Goal: Transaction & Acquisition: Purchase product/service

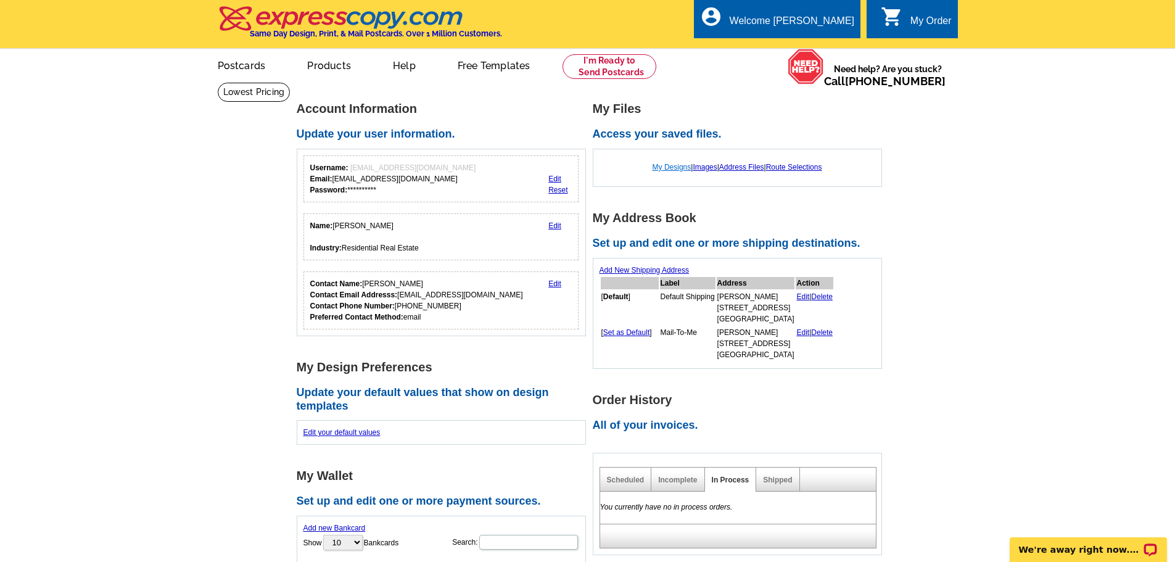
click at [666, 171] on link "My Designs" at bounding box center [672, 167] width 39 height 9
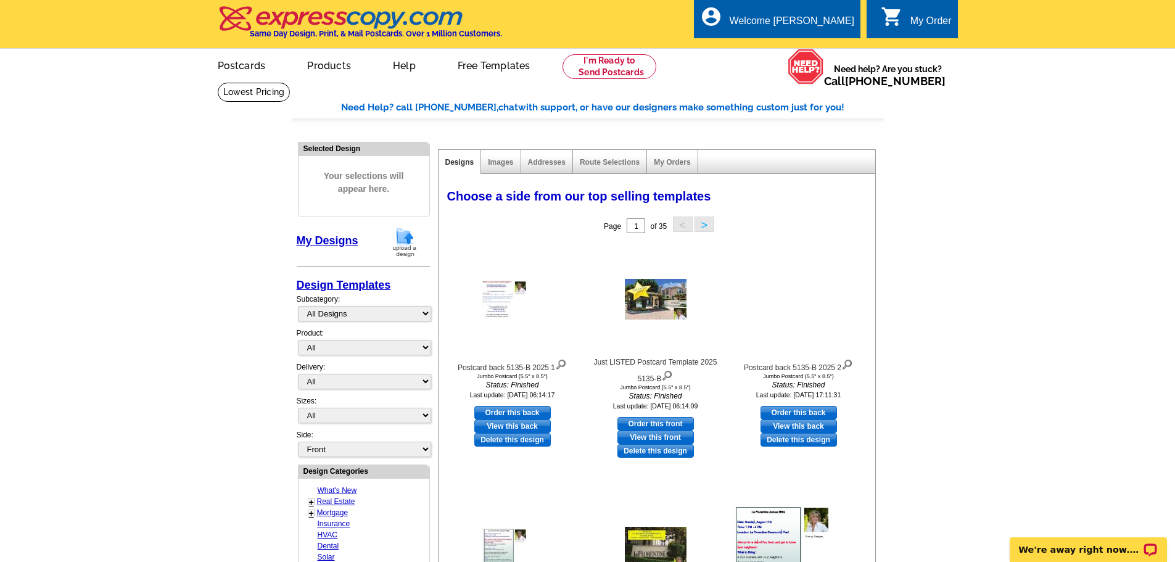
click at [403, 245] on img at bounding box center [405, 241] width 32 height 31
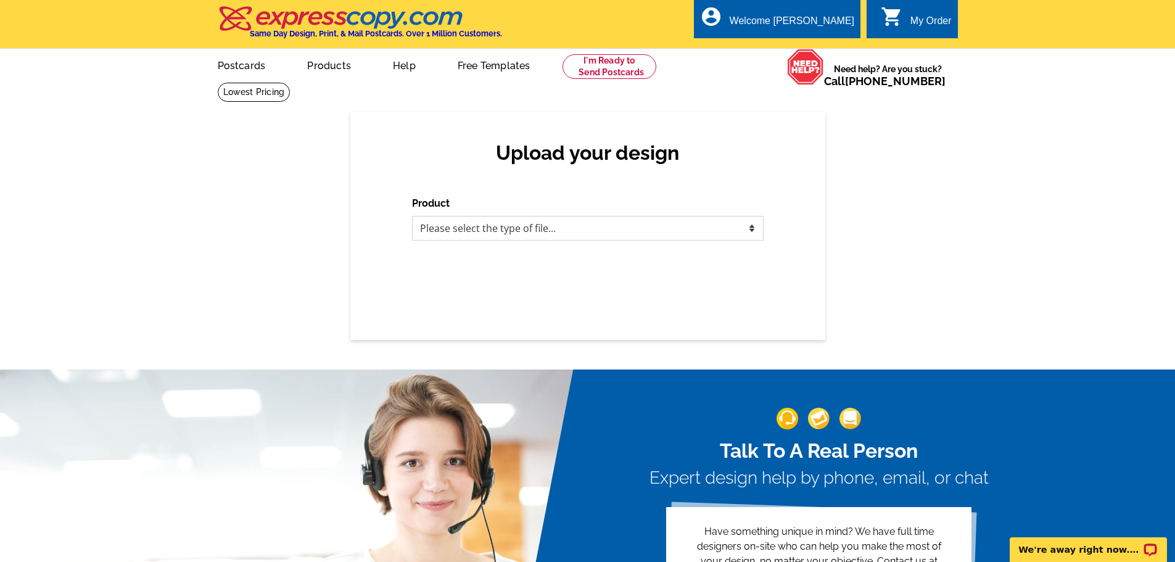
click at [752, 231] on select "Please select the type of file... Postcards Business Cards Letters and flyers G…" at bounding box center [588, 228] width 352 height 25
select select "1"
click at [412, 216] on select "Please select the type of file... Postcards Business Cards Letters and flyers G…" at bounding box center [588, 228] width 352 height 25
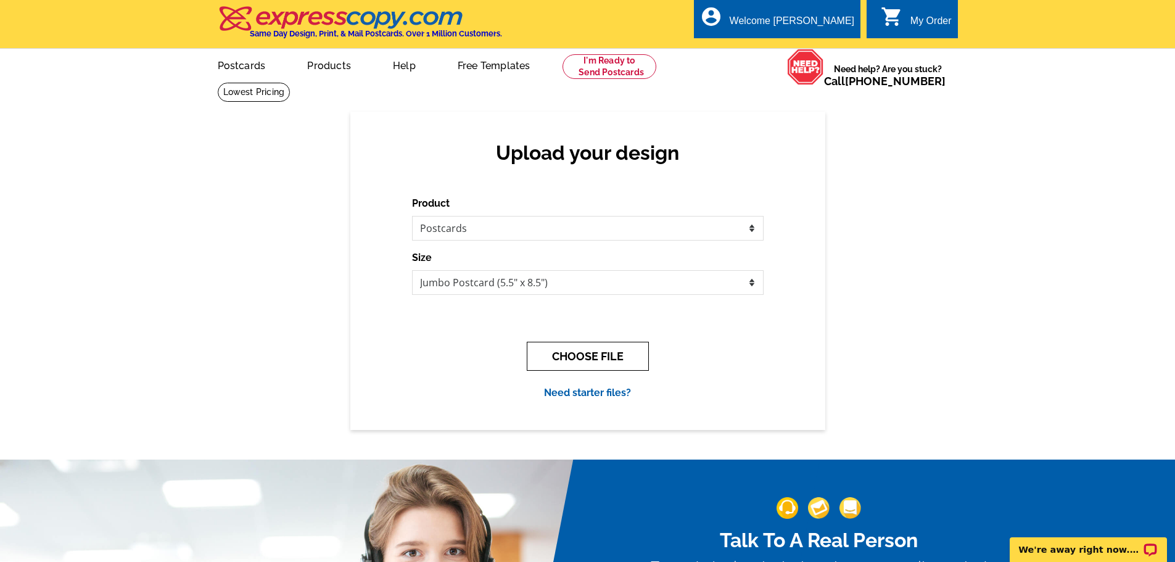
click at [574, 355] on button "CHOOSE FILE" at bounding box center [588, 356] width 122 height 29
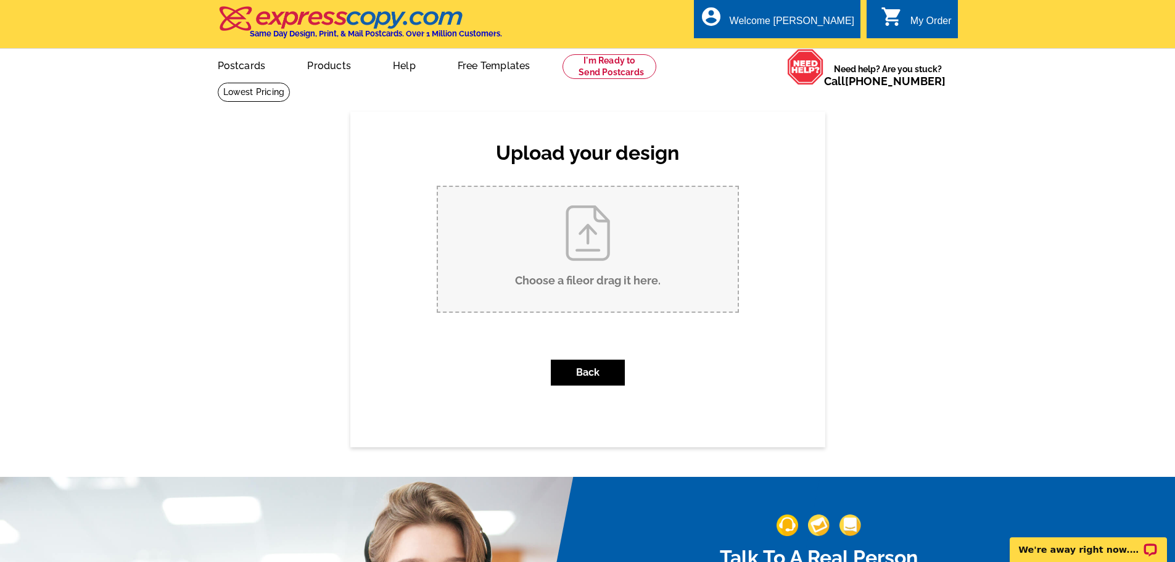
click at [590, 240] on input "Choose a file or drag it here ." at bounding box center [588, 249] width 300 height 125
type input "C:\fakepath\Postcard Page 2 back 2025.pub"
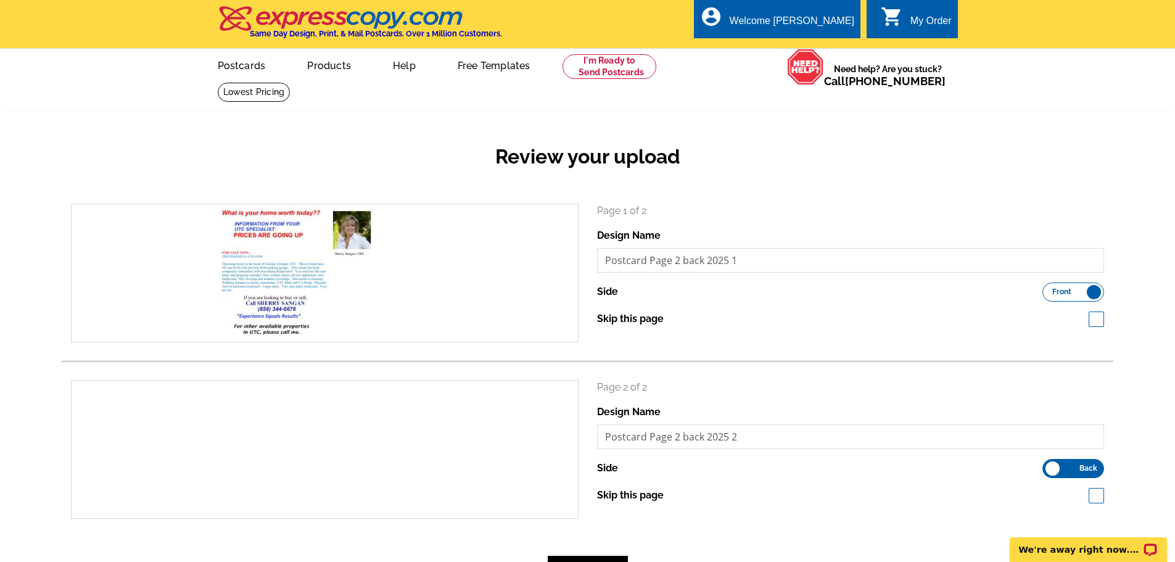
click at [1089, 293] on label "Front Back" at bounding box center [1073, 291] width 62 height 19
click at [1049, 289] on input "Front Back" at bounding box center [1049, 289] width 0 height 0
click at [1053, 471] on label "Front Back" at bounding box center [1073, 468] width 62 height 19
click at [1049, 465] on input "Front Back" at bounding box center [1049, 465] width 0 height 0
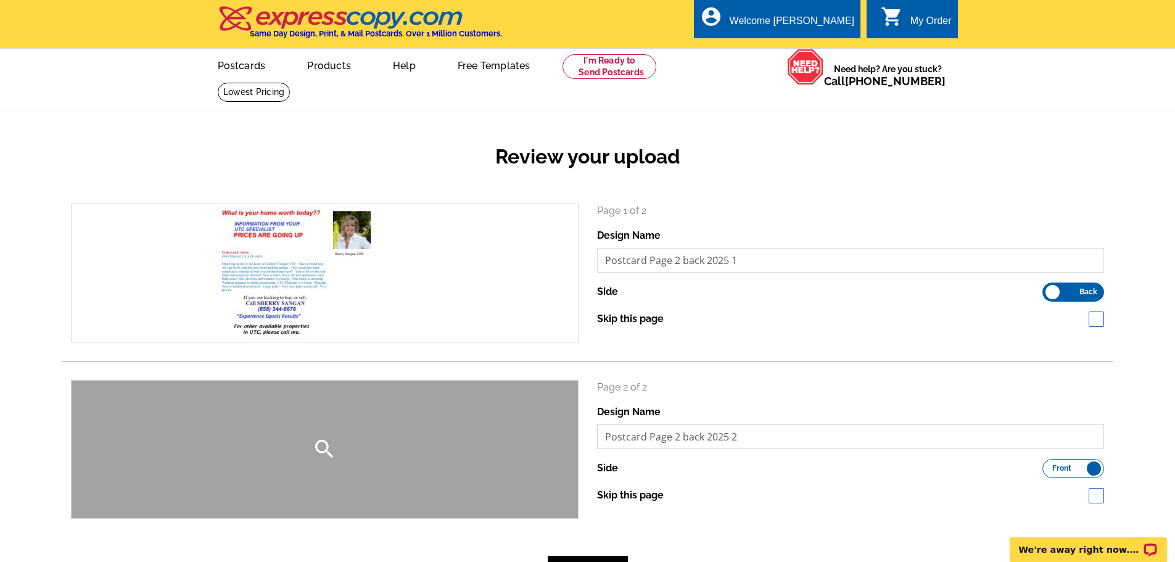
drag, startPoint x: 754, startPoint y: 445, endPoint x: 554, endPoint y: 431, distance: 200.9
click at [554, 431] on div "search Page 2 of 2 Design Name Postcard Page 2 back 2025 2 Side Front Back" at bounding box center [588, 449] width 1052 height 139
click at [314, 448] on icon "search" at bounding box center [324, 449] width 25 height 25
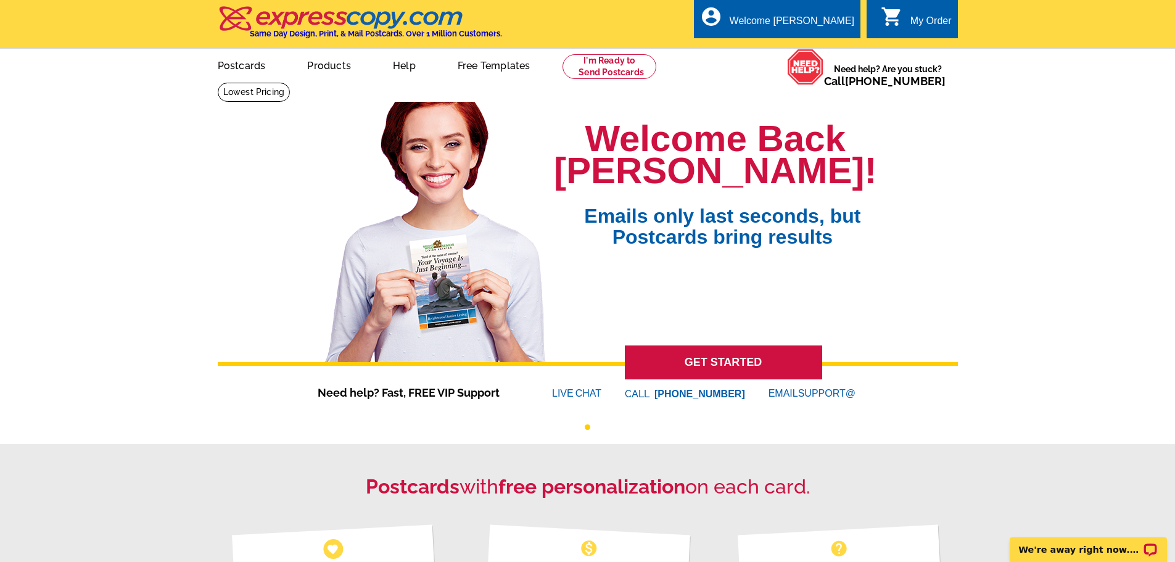
click at [920, 17] on div "My Order" at bounding box center [930, 23] width 41 height 17
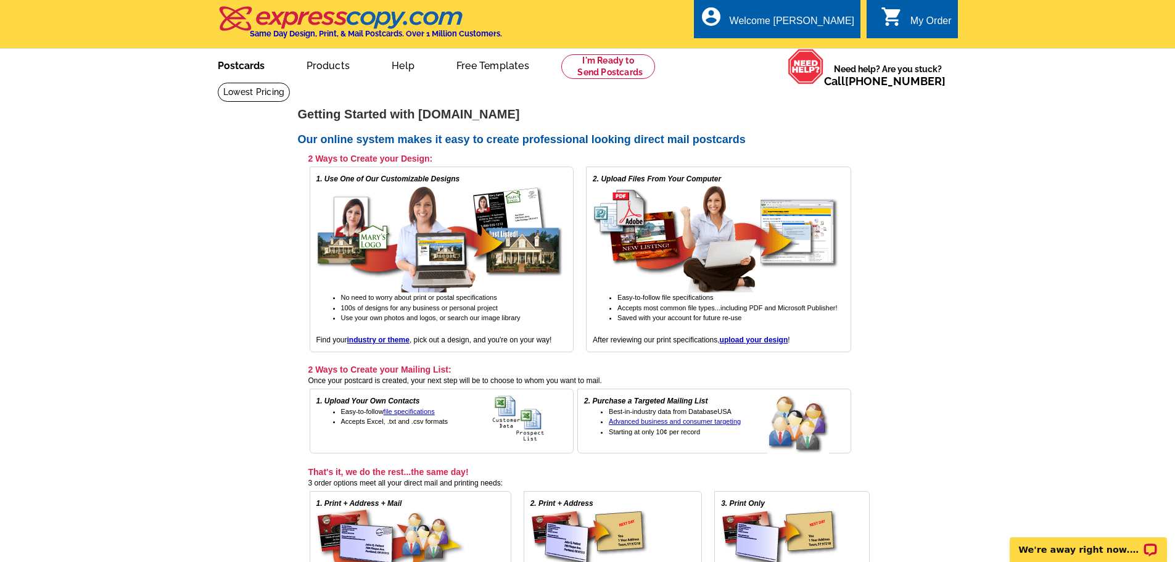
click at [228, 68] on link "Postcards" at bounding box center [241, 64] width 86 height 29
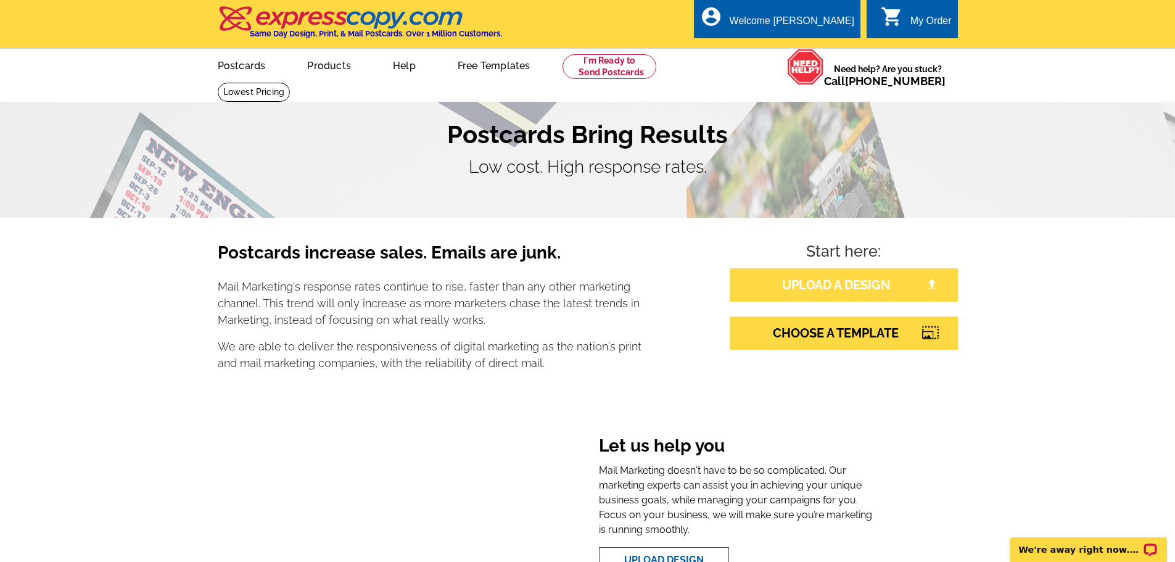
click at [828, 285] on link "UPLOAD A DESIGN" at bounding box center [844, 284] width 228 height 33
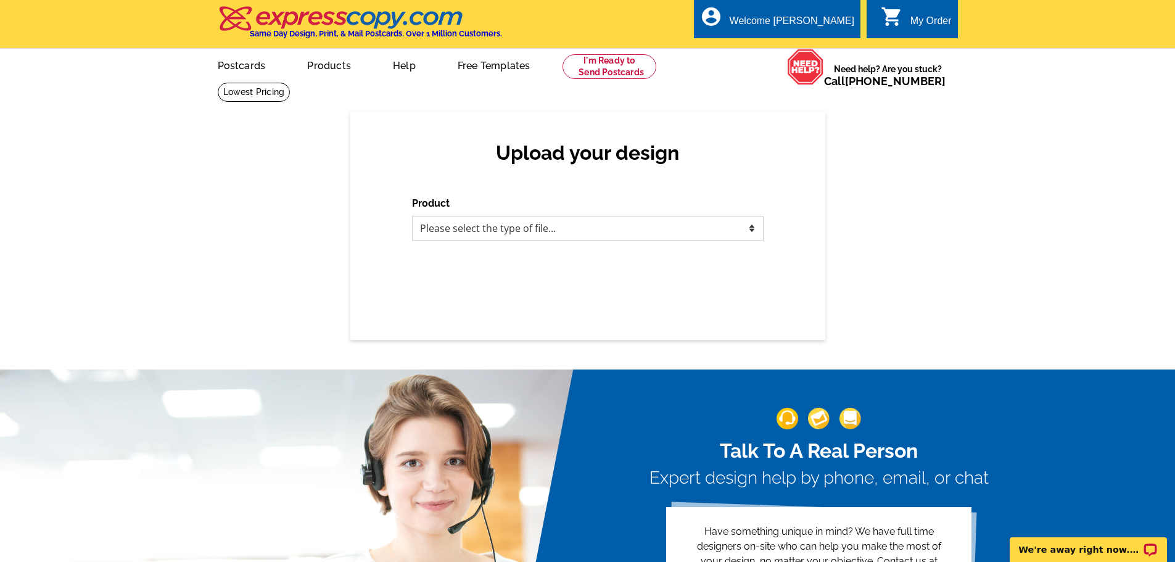
click at [749, 229] on select "Please select the type of file... Postcards Business Cards Letters and flyers G…" at bounding box center [588, 228] width 352 height 25
select select "1"
click at [412, 216] on select "Please select the type of file... Postcards Business Cards Letters and flyers G…" at bounding box center [588, 228] width 352 height 25
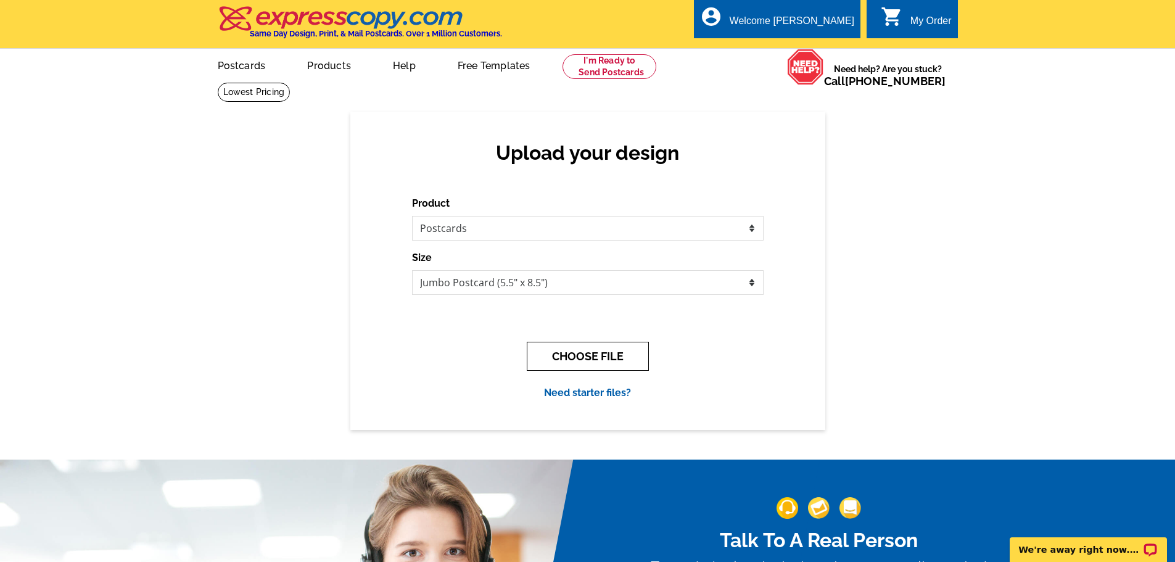
click at [572, 360] on button "CHOOSE FILE" at bounding box center [588, 356] width 122 height 29
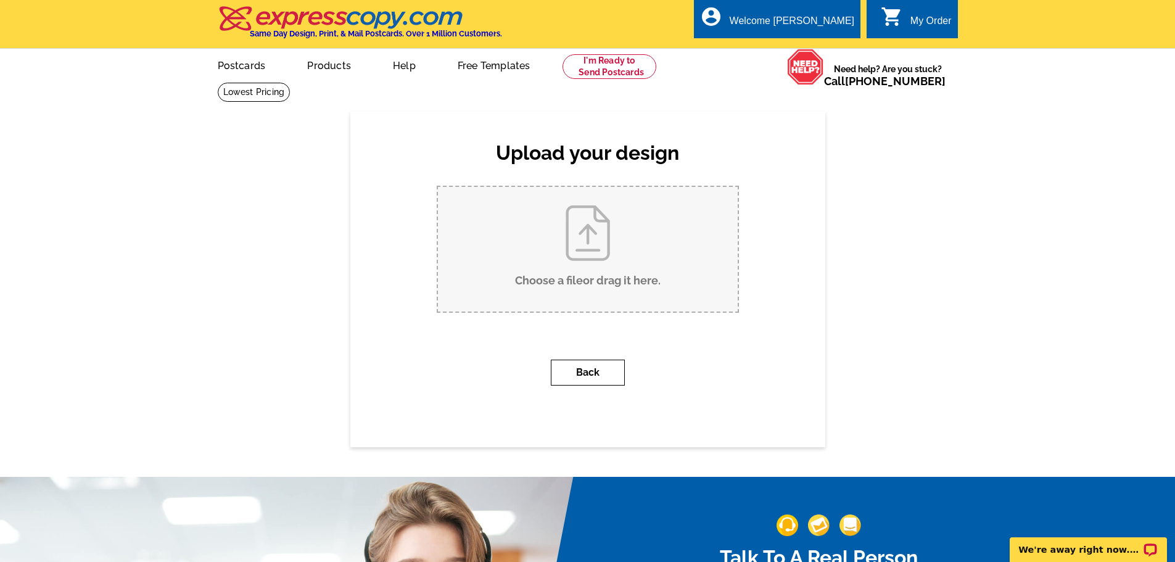
click at [577, 373] on button "Back" at bounding box center [588, 373] width 74 height 26
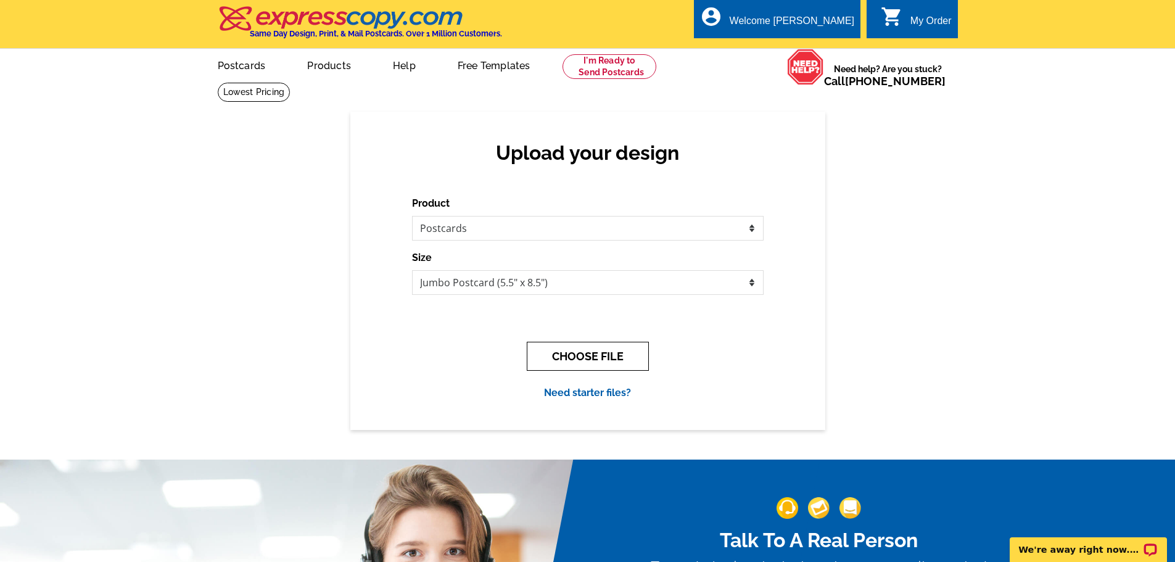
click at [572, 352] on button "CHOOSE FILE" at bounding box center [588, 356] width 122 height 29
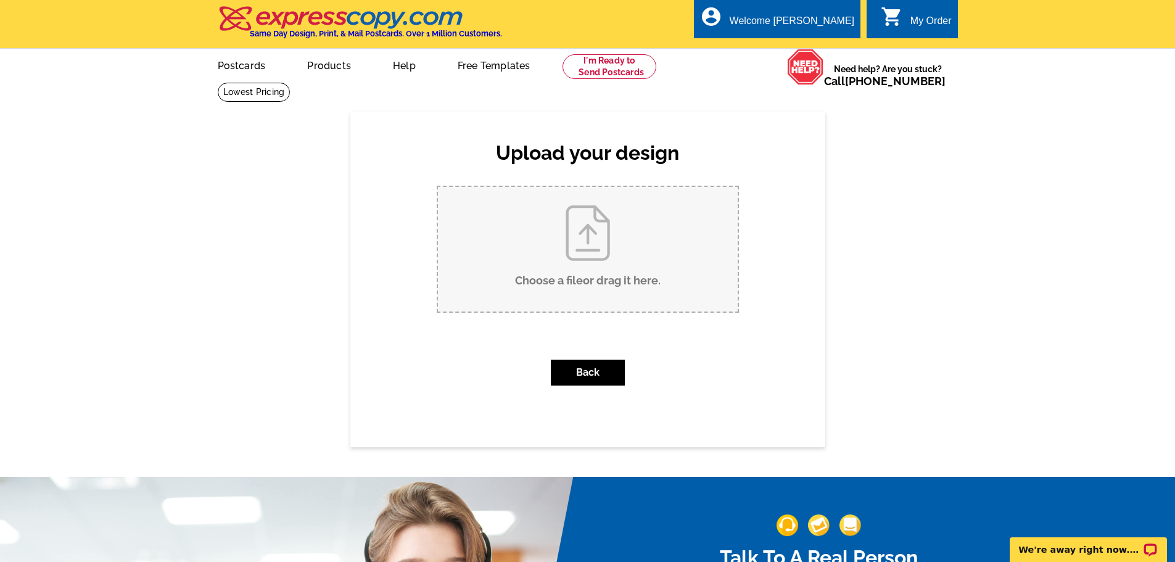
click at [589, 241] on input "Choose a file or drag it here ." at bounding box center [588, 249] width 300 height 125
type input "C:\fakepath\Just LISTED Postcard Template 2025.pub"
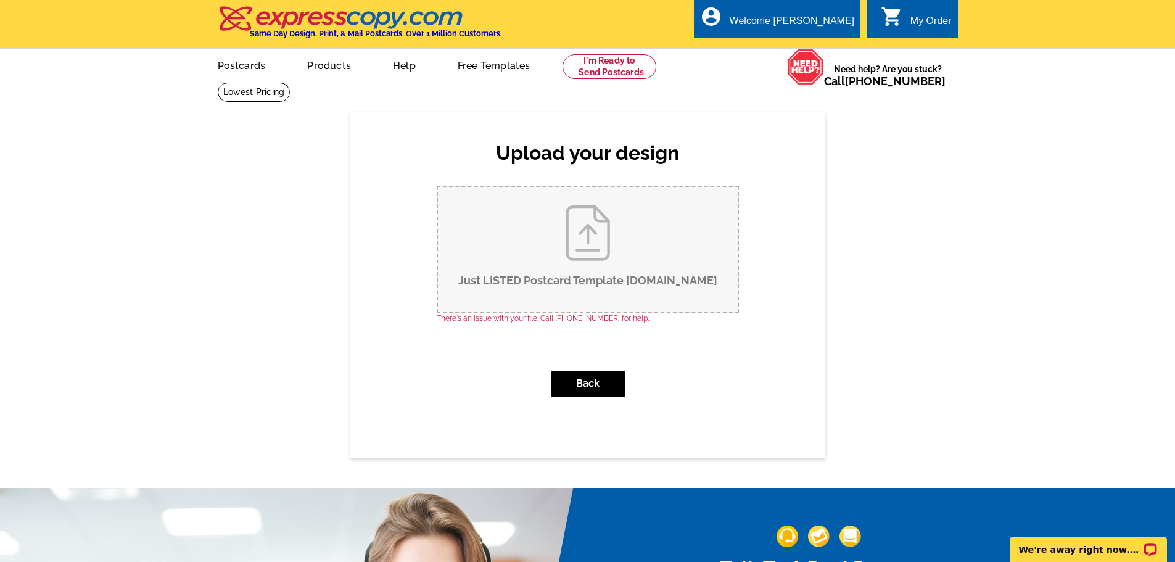
click at [586, 249] on input "Just LISTED Postcard Template 2025.pub" at bounding box center [588, 249] width 300 height 125
click at [593, 387] on button "Back" at bounding box center [588, 384] width 74 height 26
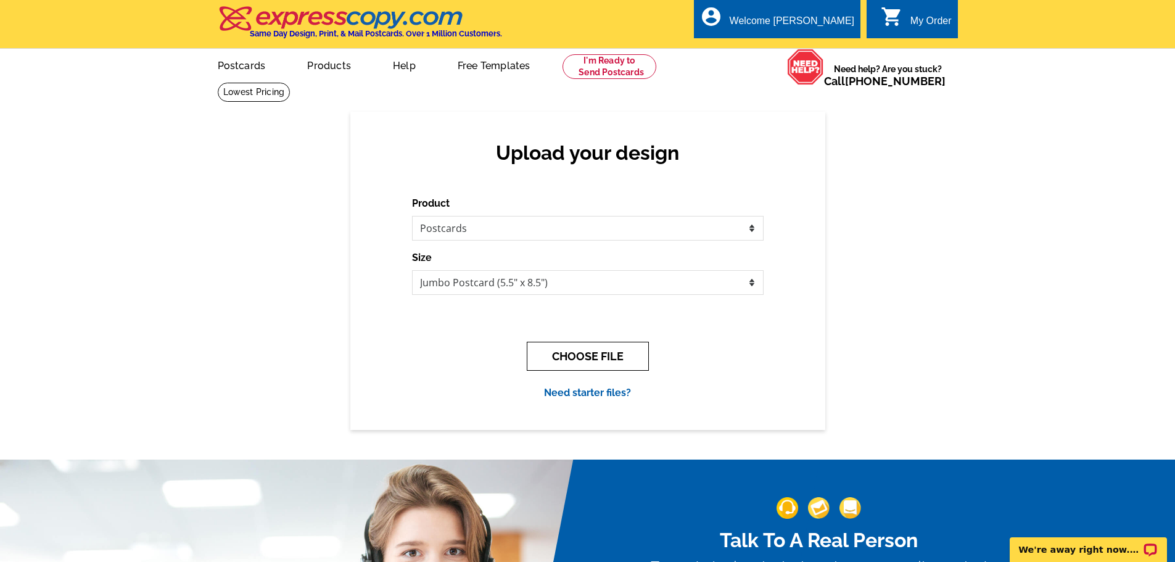
click at [580, 357] on button "CHOOSE FILE" at bounding box center [588, 356] width 122 height 29
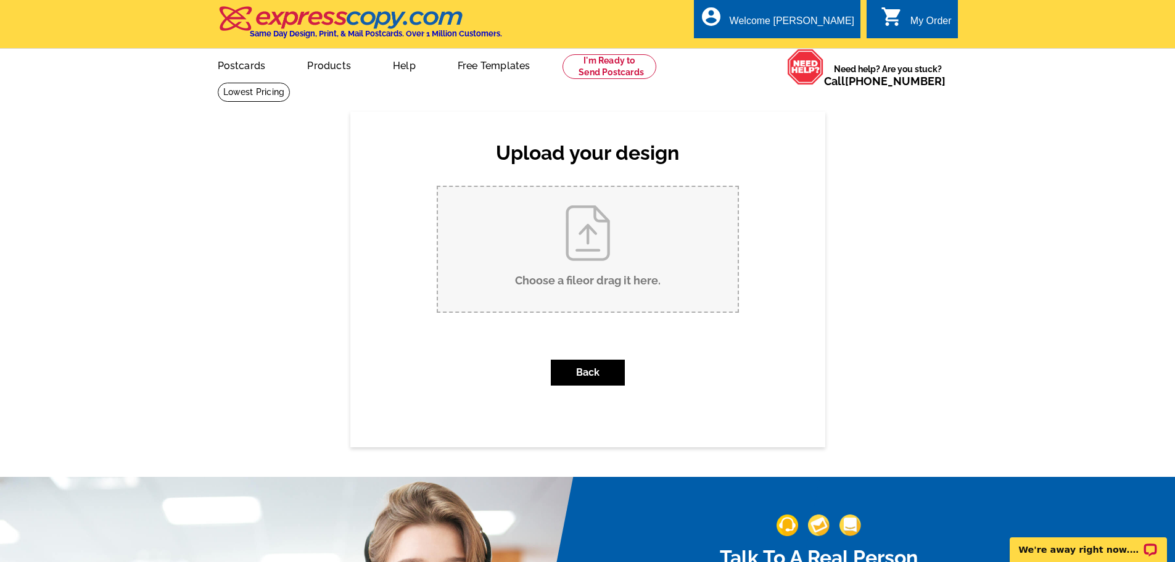
click at [584, 237] on input "Choose a file or drag it here ." at bounding box center [588, 249] width 300 height 125
type input "C:\fakepath\Just LISTED Postcard Template 2025.pub"
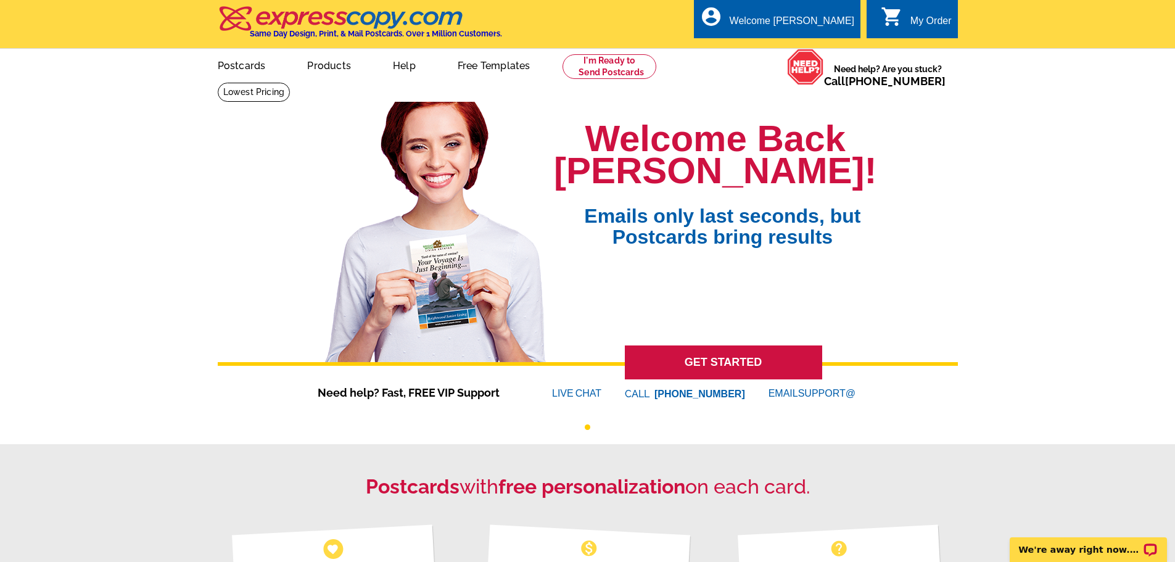
click at [902, 19] on link "0 shopping_cart My Order" at bounding box center [916, 21] width 71 height 15
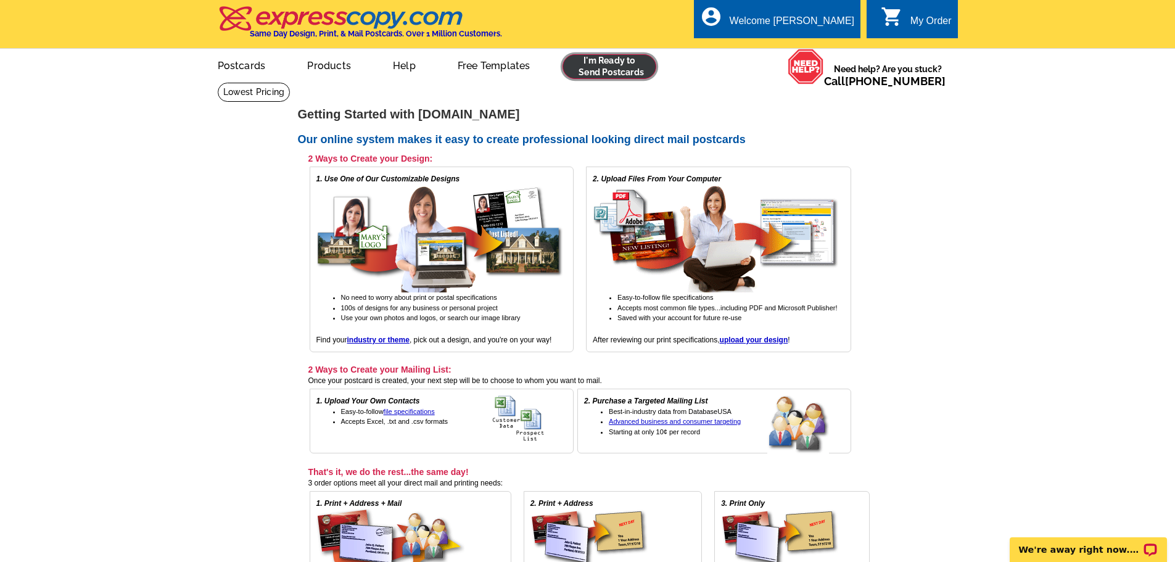
click at [595, 68] on link at bounding box center [610, 66] width 94 height 25
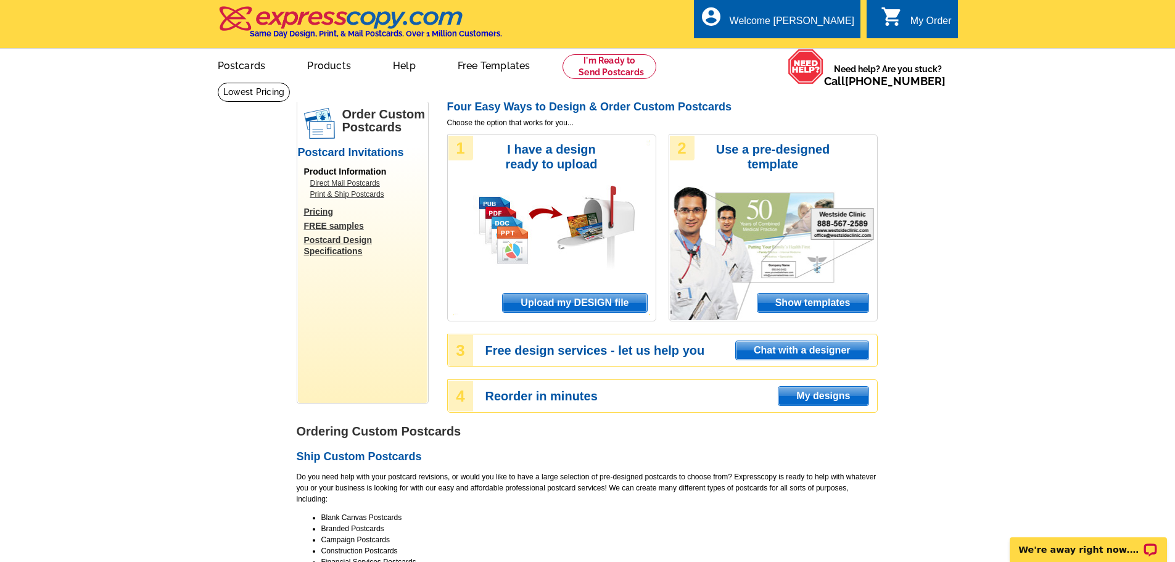
click at [570, 305] on span "Upload my DESIGN file" at bounding box center [575, 303] width 144 height 19
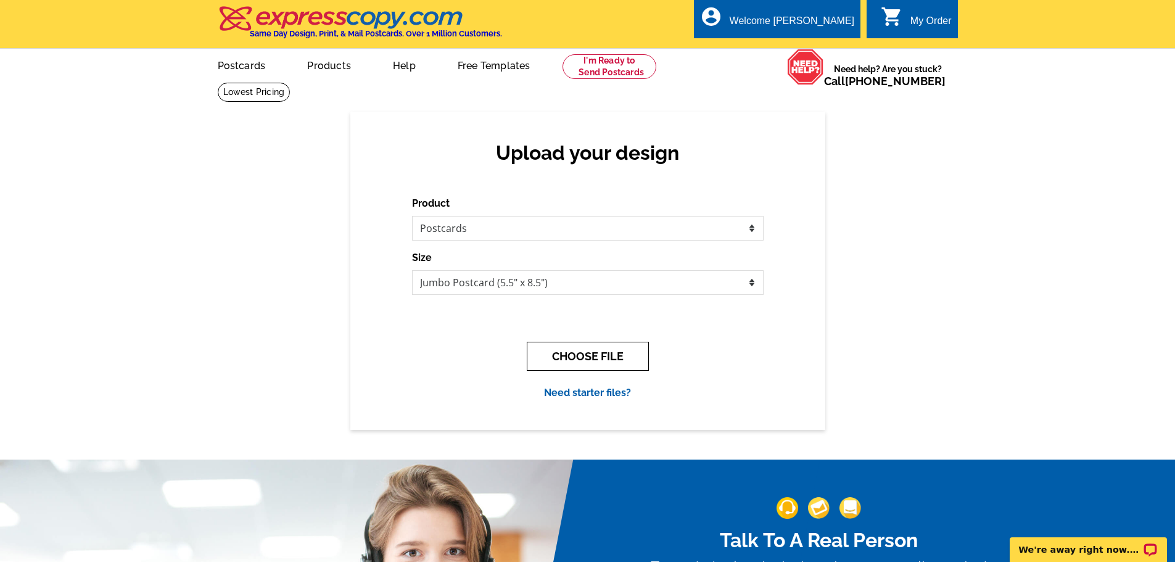
click at [600, 354] on button "CHOOSE FILE" at bounding box center [588, 356] width 122 height 29
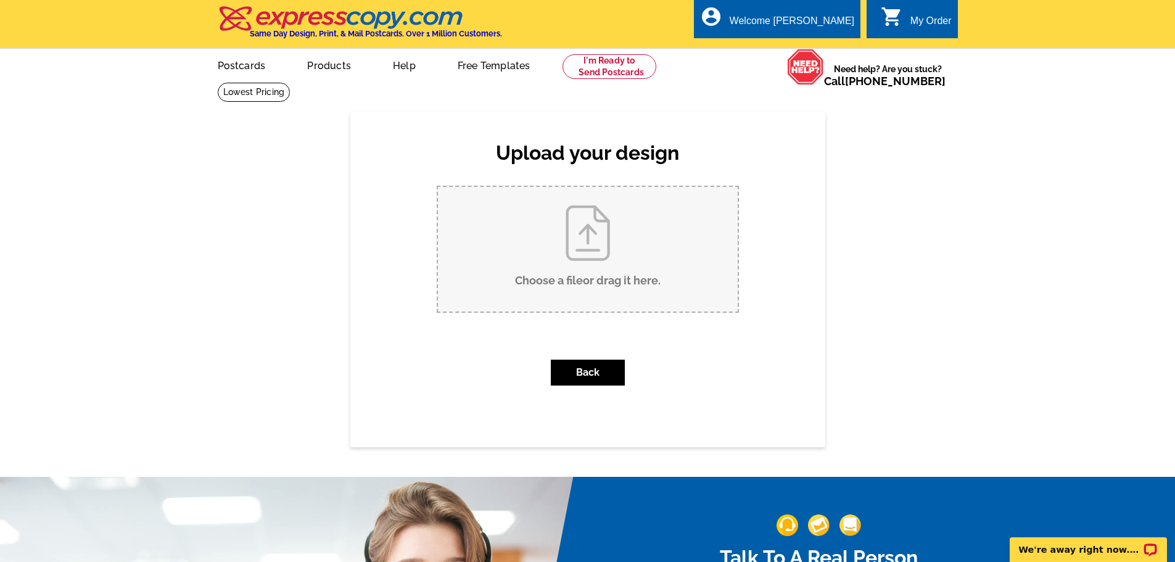
click at [582, 242] on input "Choose a file or drag it here ." at bounding box center [588, 249] width 300 height 125
type input "C:\fakepath\Just LISTED Postcard Template 2025.pub"
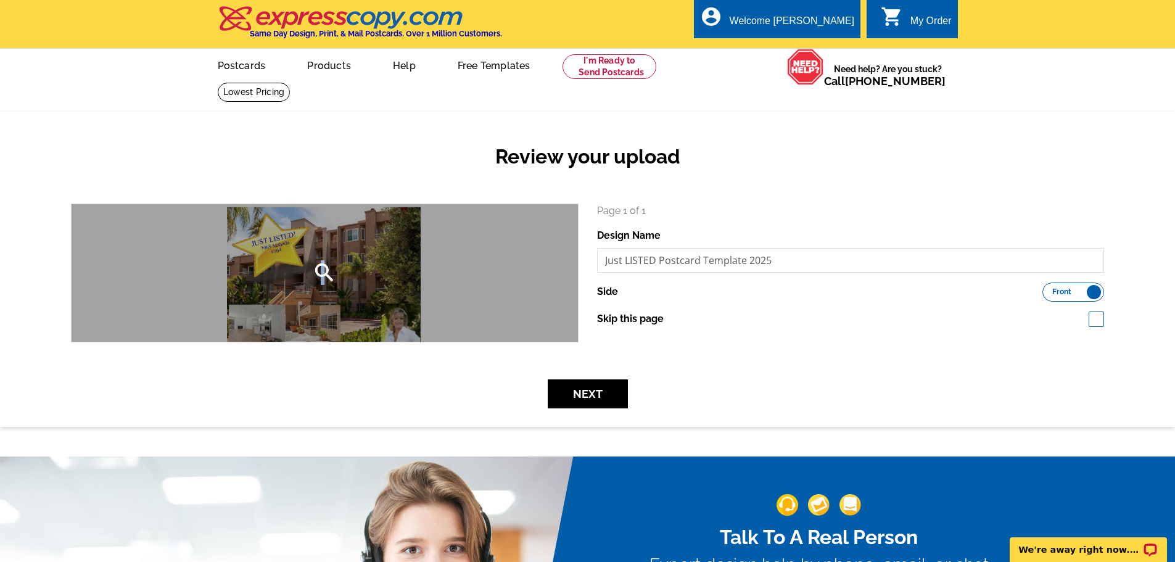
click at [322, 273] on icon "search" at bounding box center [324, 272] width 25 height 25
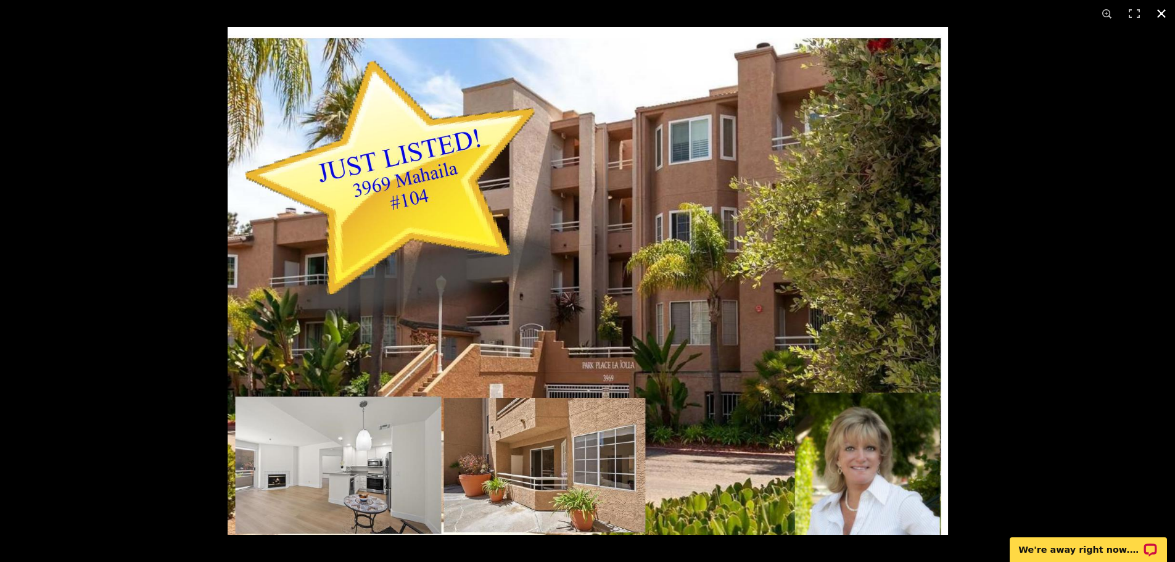
click at [1072, 241] on div at bounding box center [815, 308] width 1175 height 562
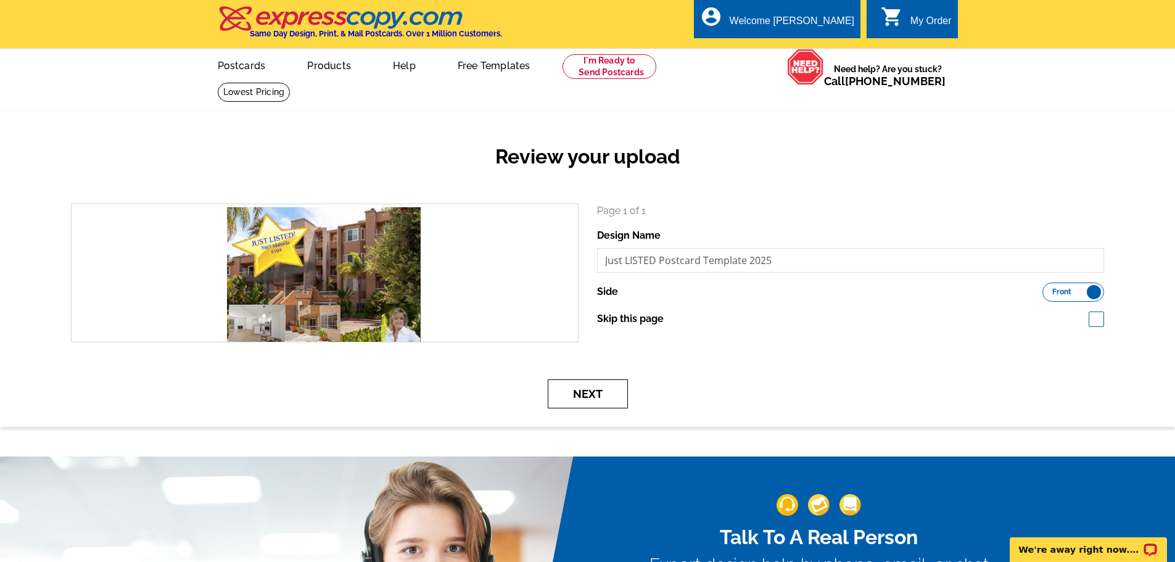
click at [580, 403] on button "Next" at bounding box center [588, 393] width 80 height 29
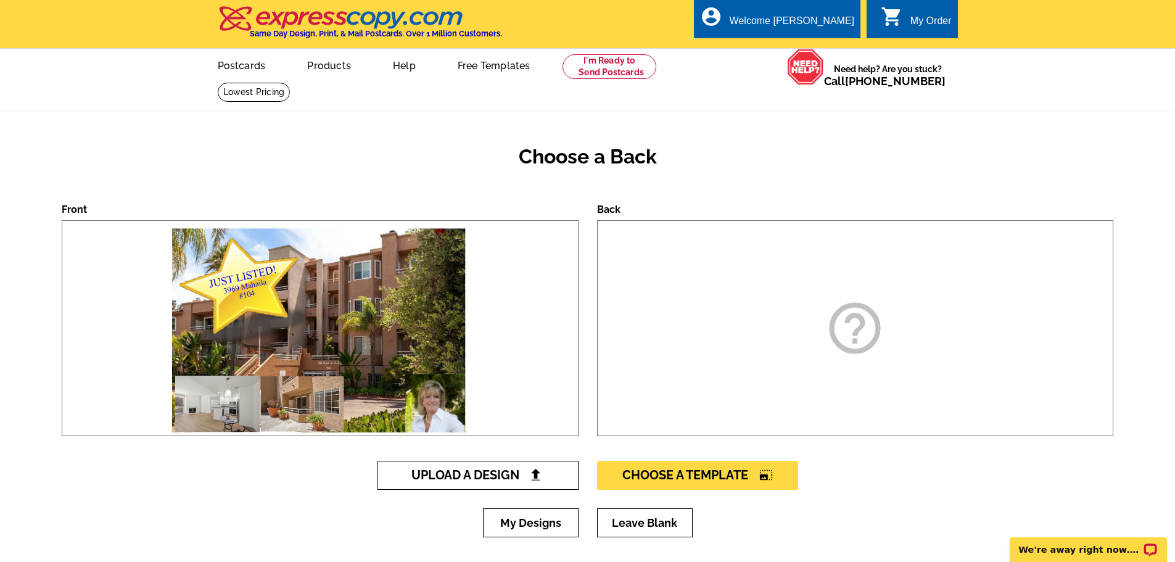
click at [481, 472] on span "Upload A Design" at bounding box center [477, 475] width 133 height 15
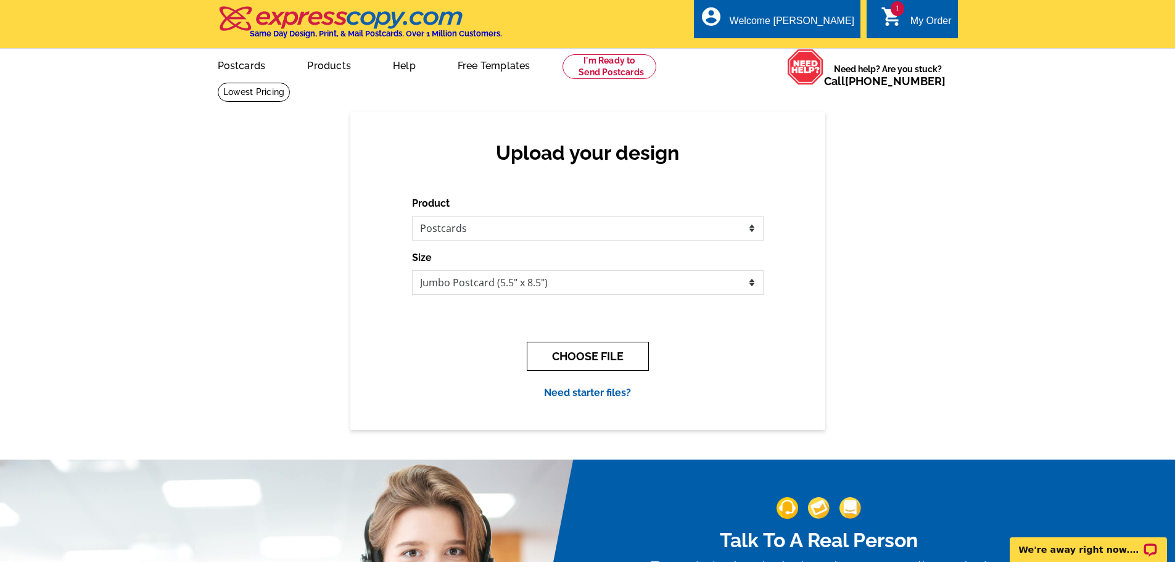
click at [597, 355] on button "CHOOSE FILE" at bounding box center [588, 356] width 122 height 29
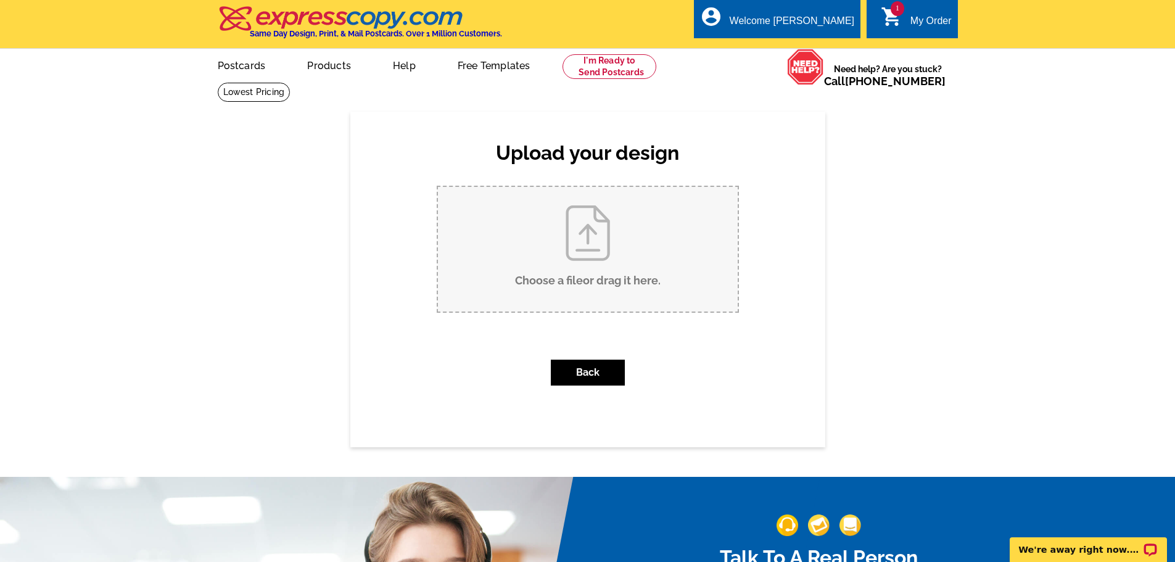
click at [590, 239] on input "Choose a file or drag it here ." at bounding box center [588, 249] width 300 height 125
type input "C:\fakepath\Postcard Page 2 back 2025.pub"
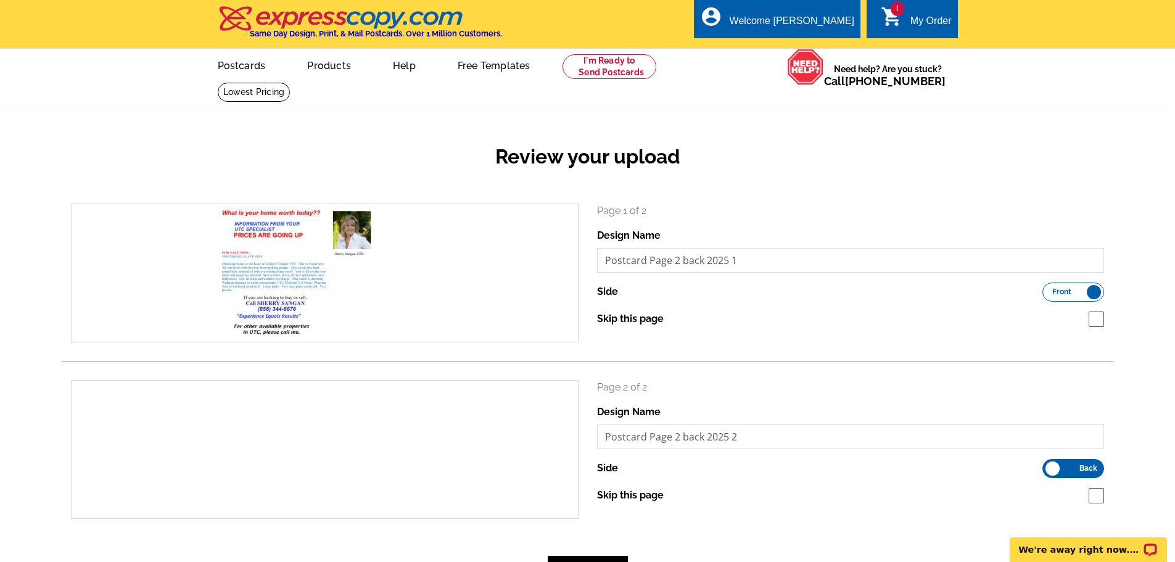
click at [1091, 294] on label "Front Back" at bounding box center [1073, 291] width 62 height 19
click at [1049, 289] on input "Front Back" at bounding box center [1049, 289] width 0 height 0
click at [1054, 470] on label "Front Back" at bounding box center [1073, 468] width 62 height 19
click at [1049, 465] on input "Front Back" at bounding box center [1049, 465] width 0 height 0
click at [1052, 470] on span "Front" at bounding box center [1061, 468] width 19 height 6
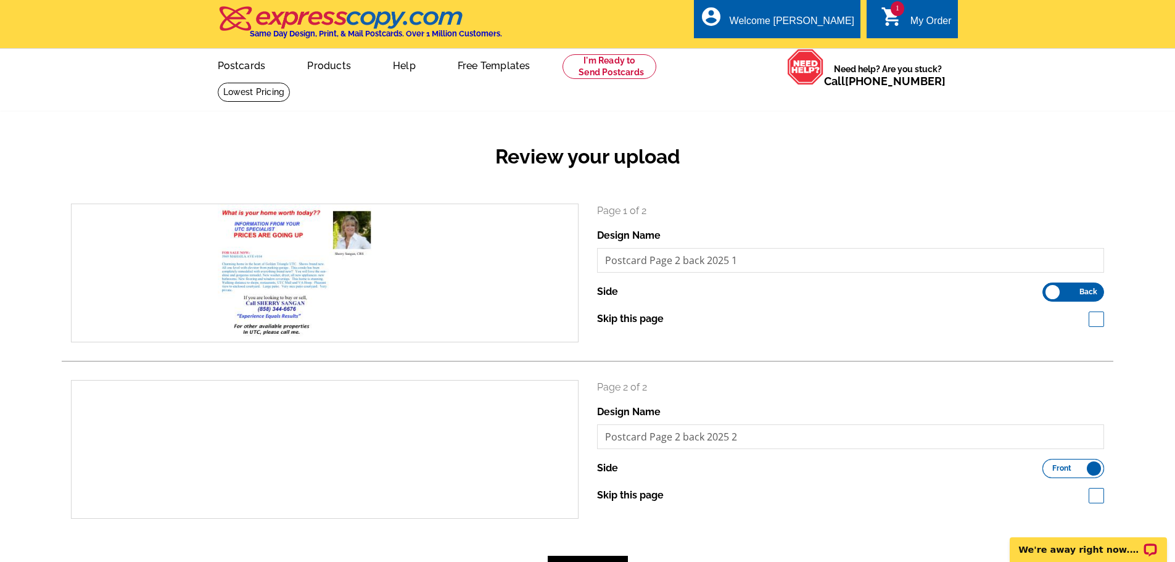
click at [1049, 465] on input "Front Back" at bounding box center [1049, 465] width 0 height 0
click at [1050, 470] on label "Front Back" at bounding box center [1073, 468] width 62 height 19
click at [1049, 465] on input "Front Back" at bounding box center [1049, 465] width 0 height 0
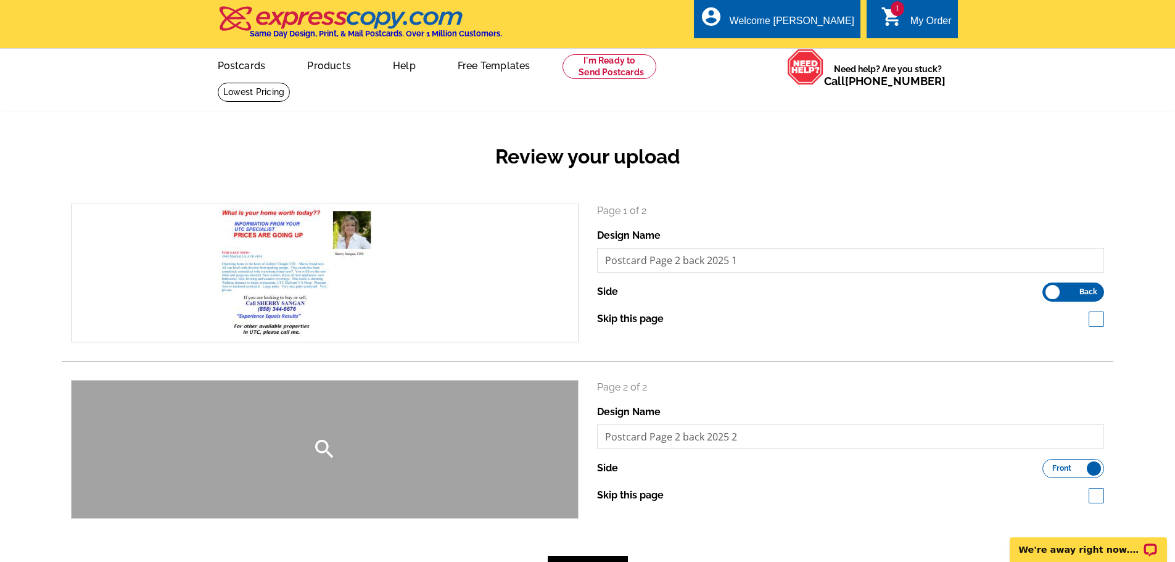
click at [324, 450] on icon "search" at bounding box center [324, 449] width 25 height 25
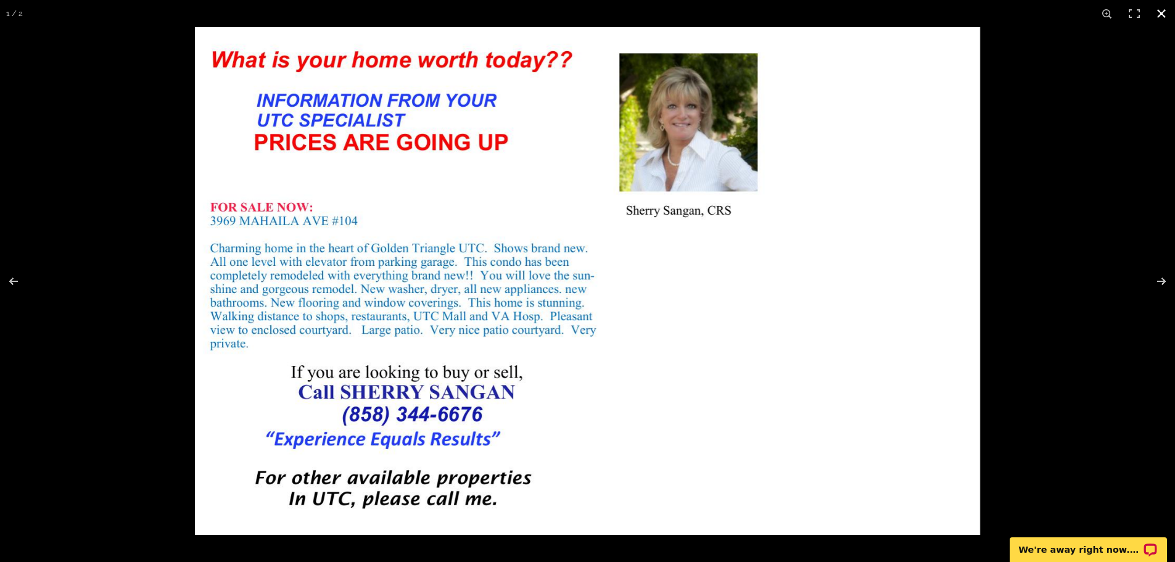
click at [1165, 10] on button at bounding box center [1161, 13] width 27 height 27
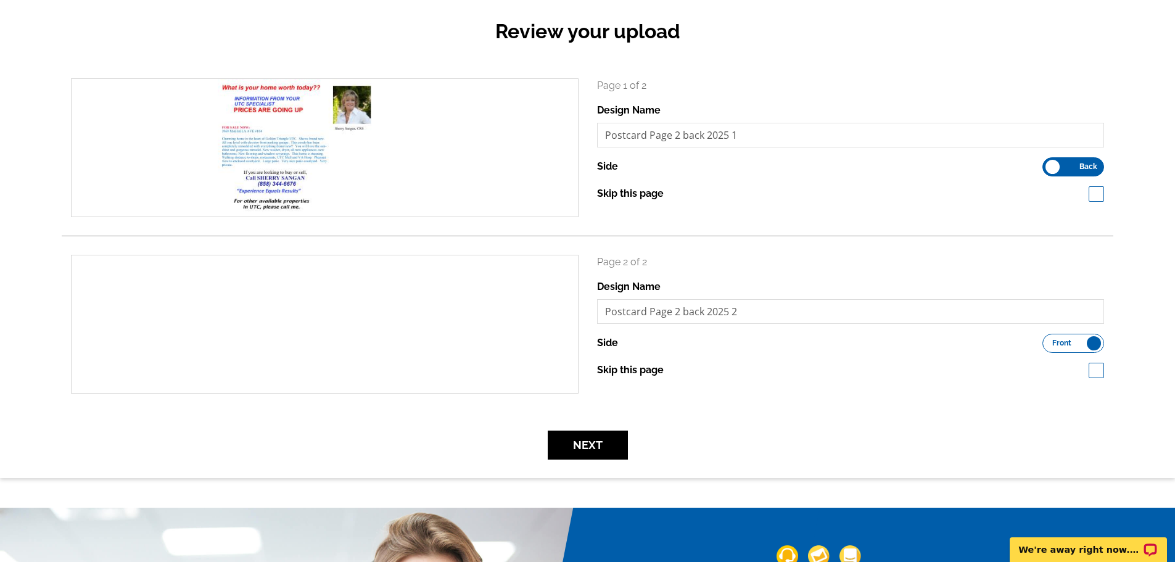
scroll to position [126, 0]
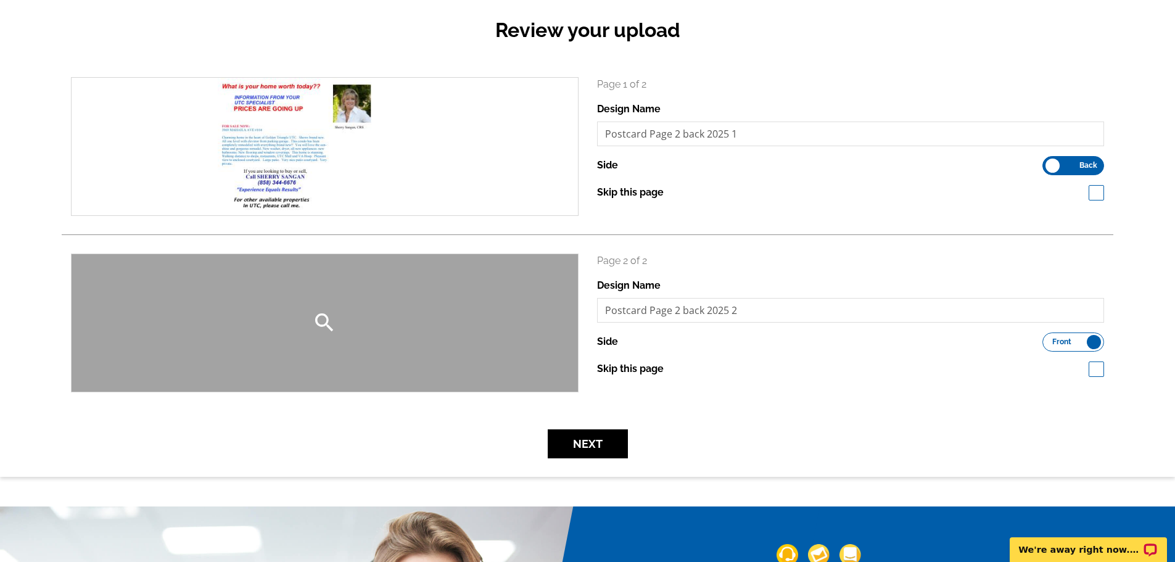
click at [404, 379] on div "search" at bounding box center [325, 323] width 506 height 138
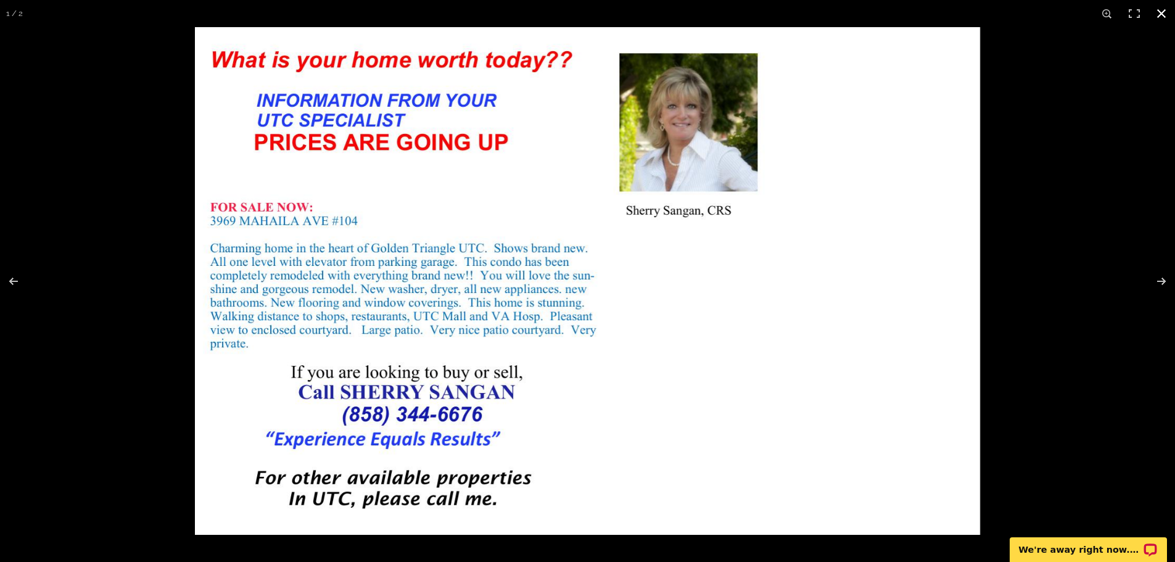
click at [1163, 11] on button at bounding box center [1161, 13] width 27 height 27
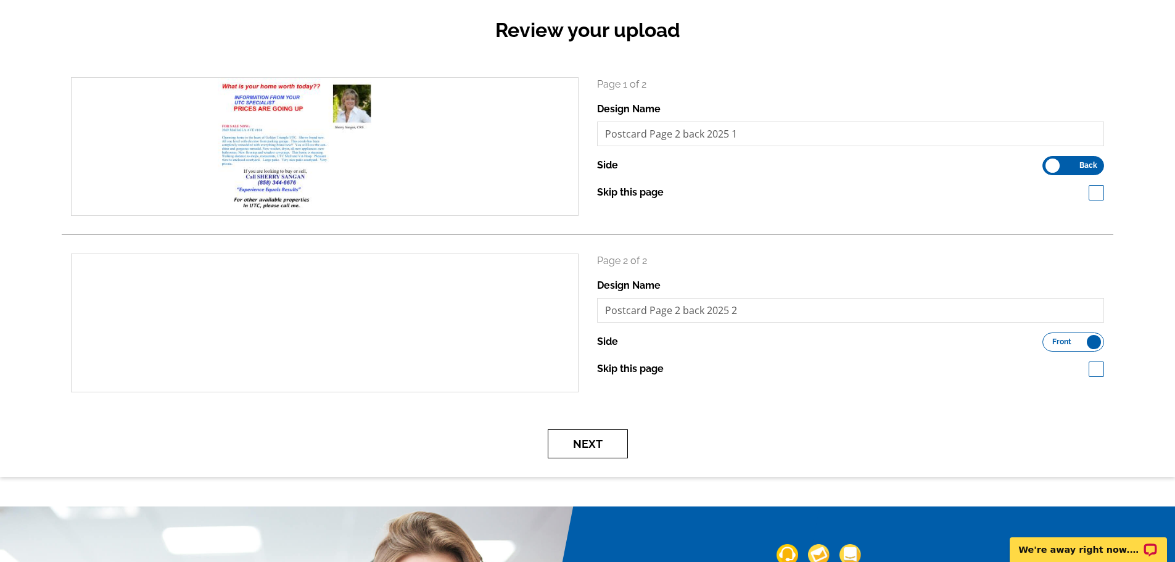
click at [585, 445] on button "Next" at bounding box center [588, 443] width 80 height 29
drag, startPoint x: 743, startPoint y: 313, endPoint x: 647, endPoint y: 319, distance: 95.8
click at [647, 319] on input "Postcard Page 2 back 2025 2" at bounding box center [851, 310] width 508 height 25
type input "Postcard"
click at [583, 448] on button "Next" at bounding box center [588, 443] width 80 height 29
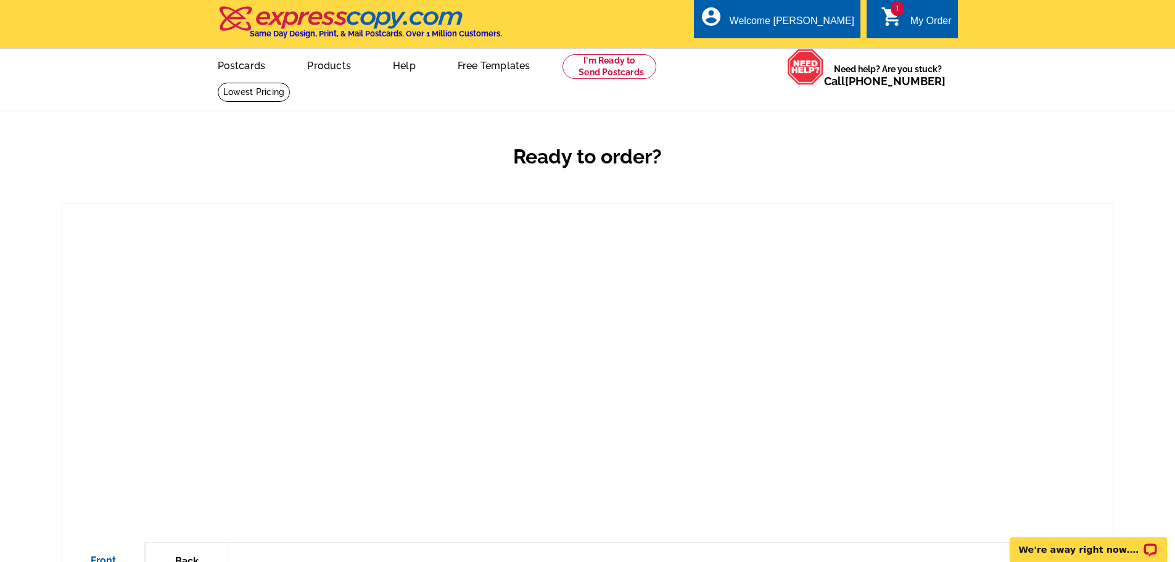
click at [896, 11] on span "1" at bounding box center [898, 8] width 14 height 15
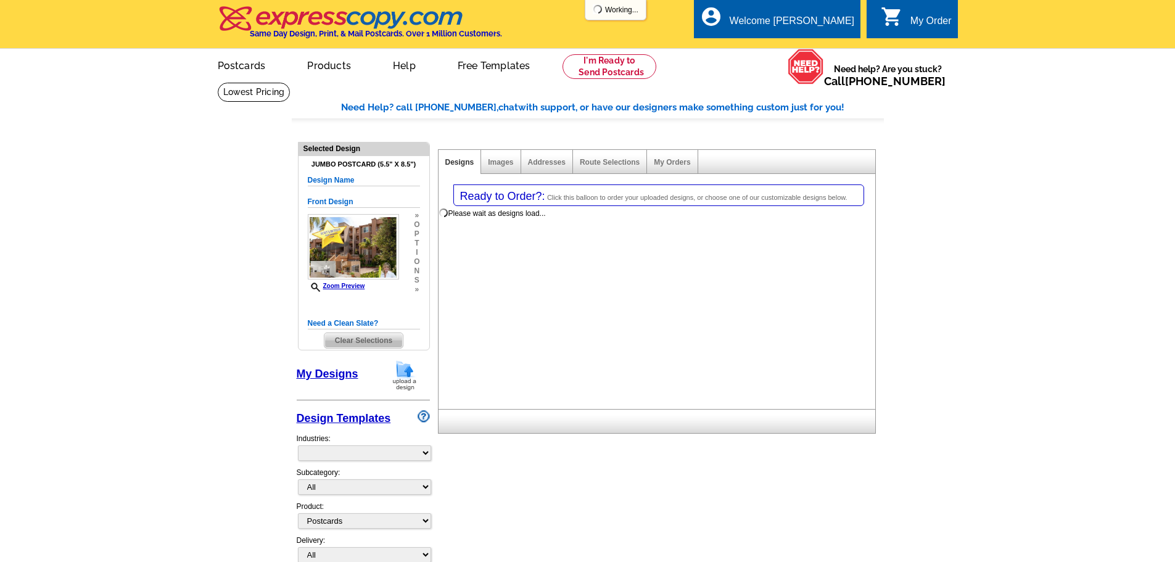
select select "1"
select select "2"
select select "back"
select select "785"
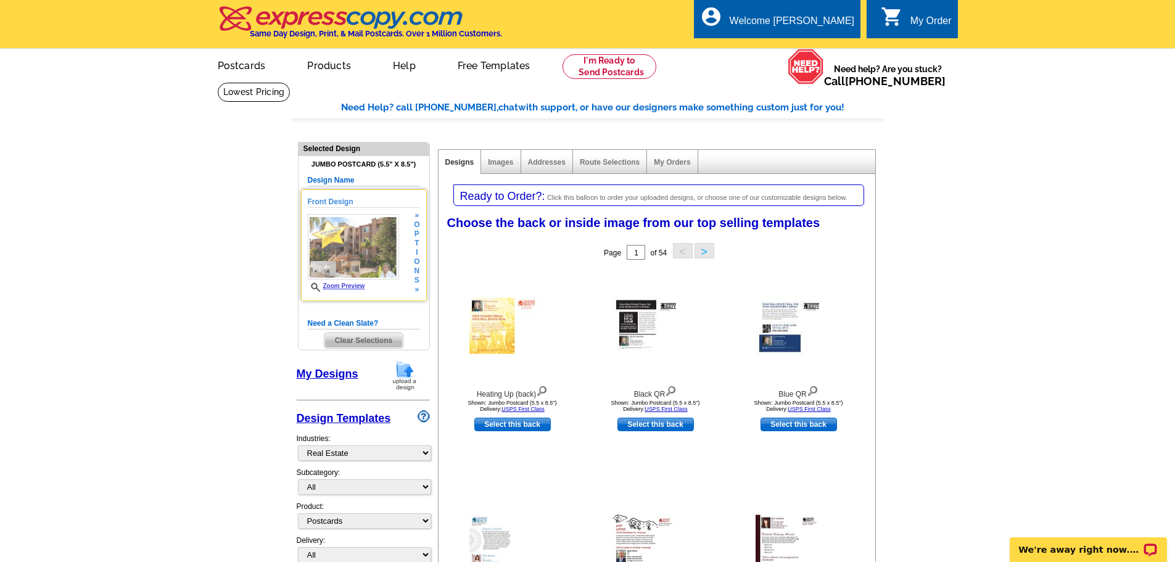
click at [414, 250] on span "i" at bounding box center [417, 252] width 6 height 9
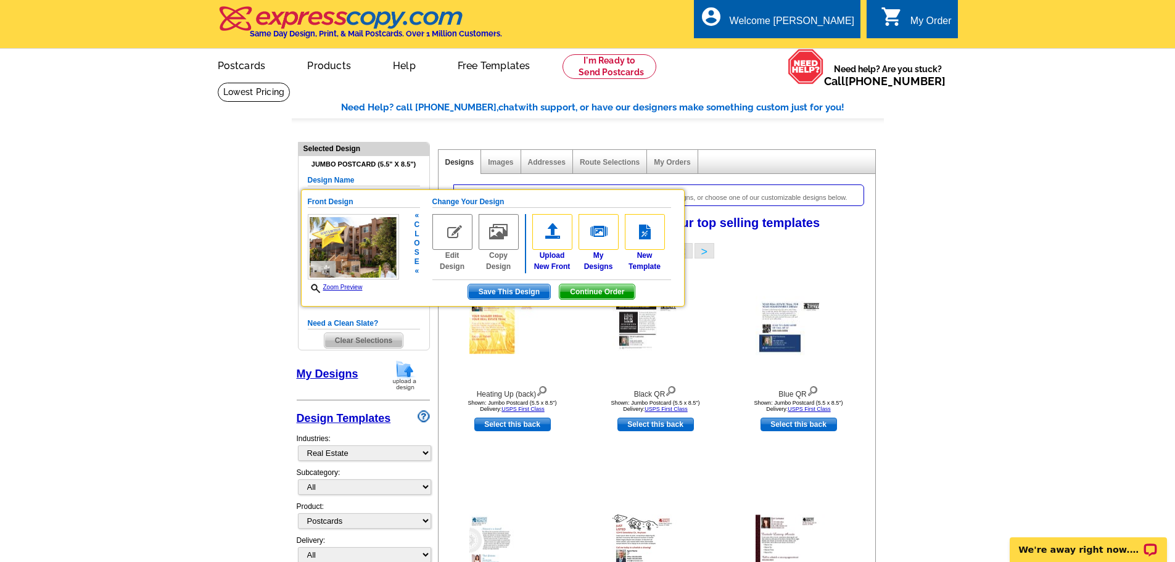
click at [585, 291] on span "Continue Order" at bounding box center [596, 291] width 75 height 15
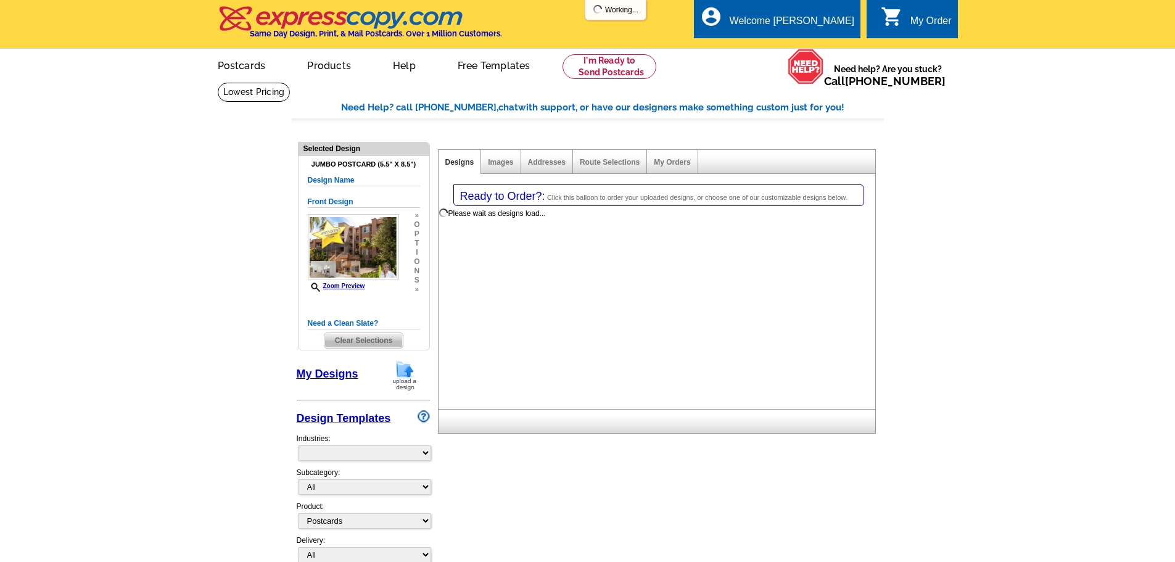
select select "1"
select select "2"
select select "back"
select select "785"
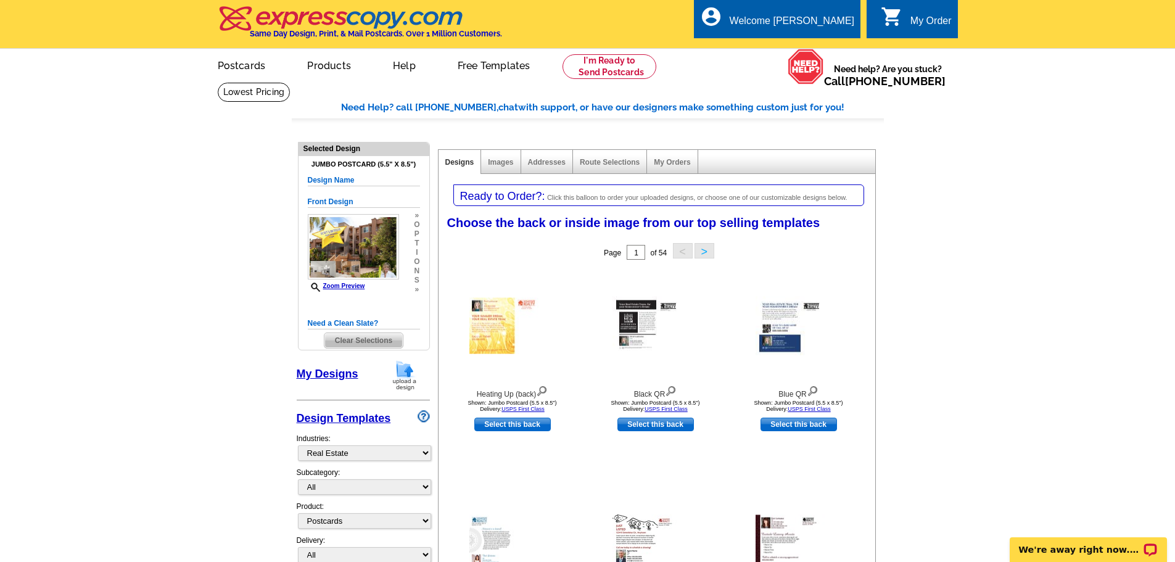
click at [323, 373] on link "My Designs" at bounding box center [328, 374] width 62 height 12
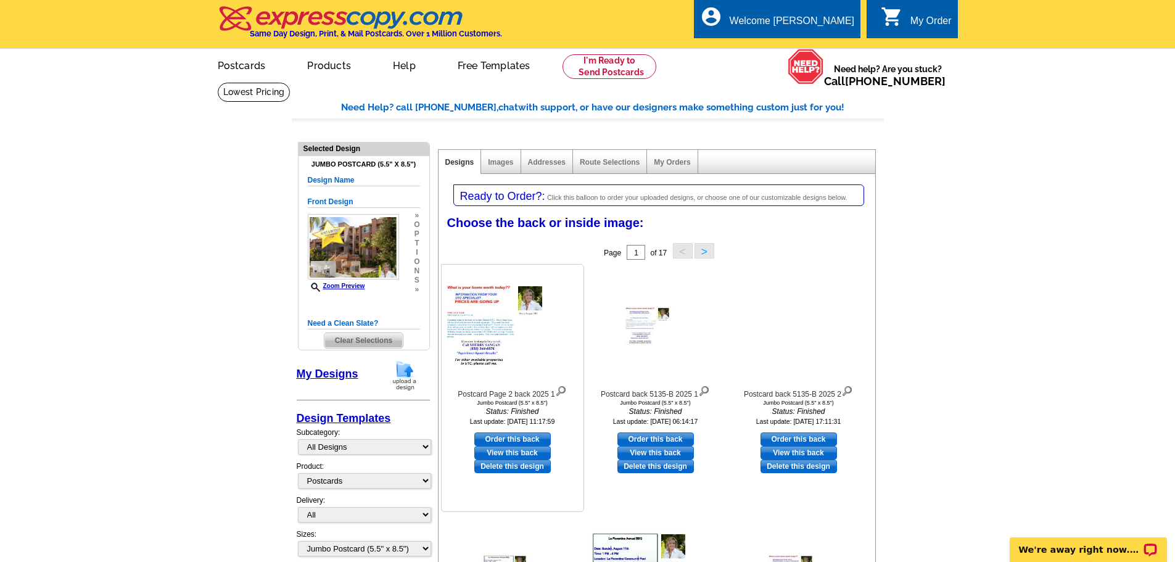
click at [501, 441] on link "Order this back" at bounding box center [512, 439] width 76 height 14
select select "front"
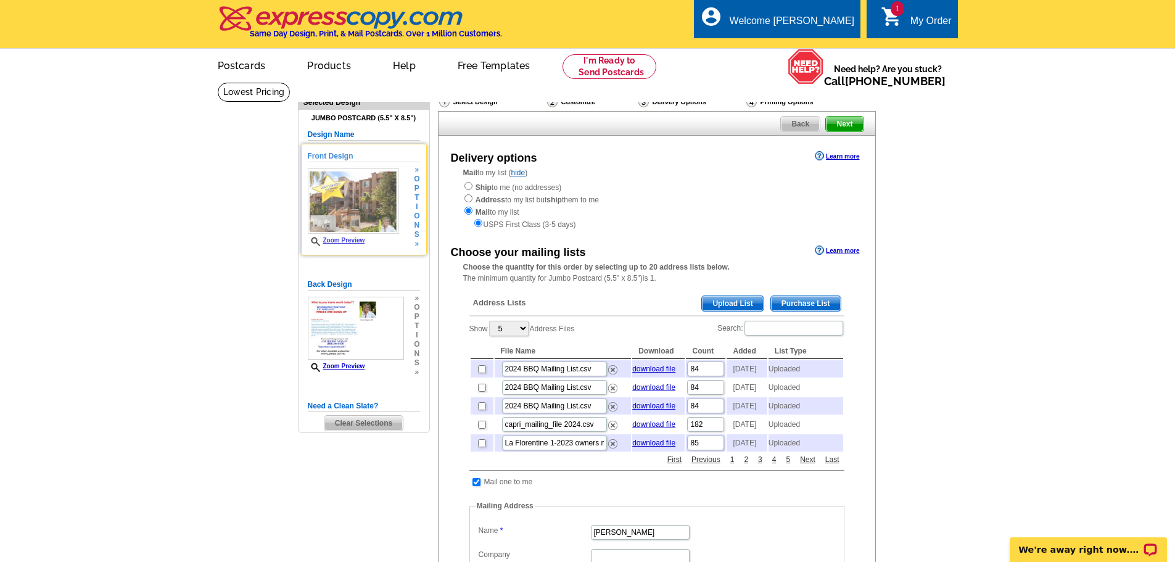
click at [342, 242] on link "Zoom Preview" at bounding box center [336, 240] width 57 height 7
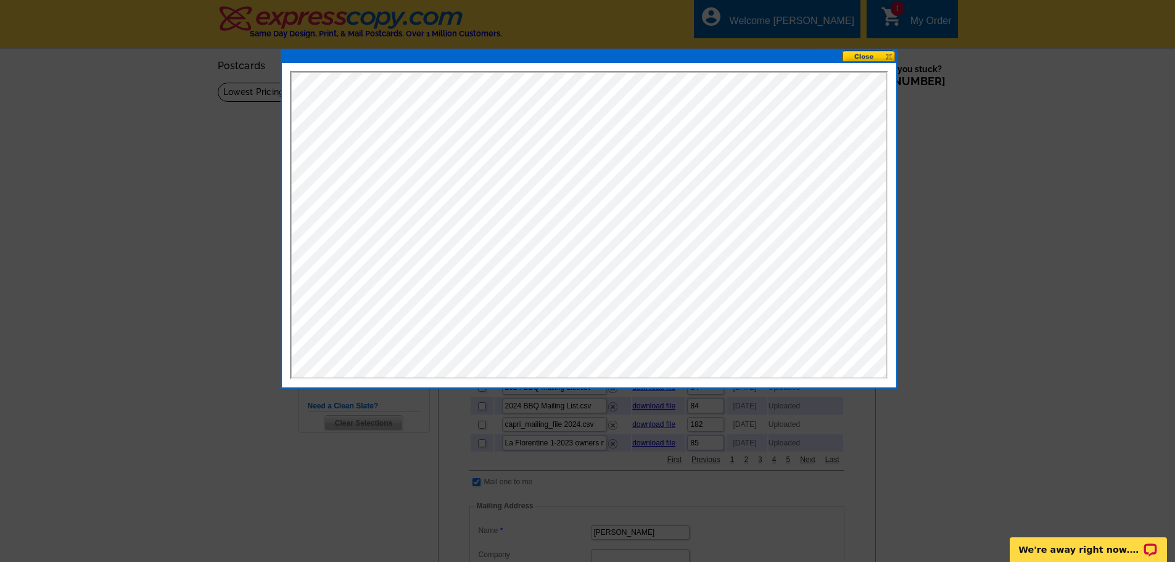
click at [869, 59] on button at bounding box center [869, 57] width 54 height 12
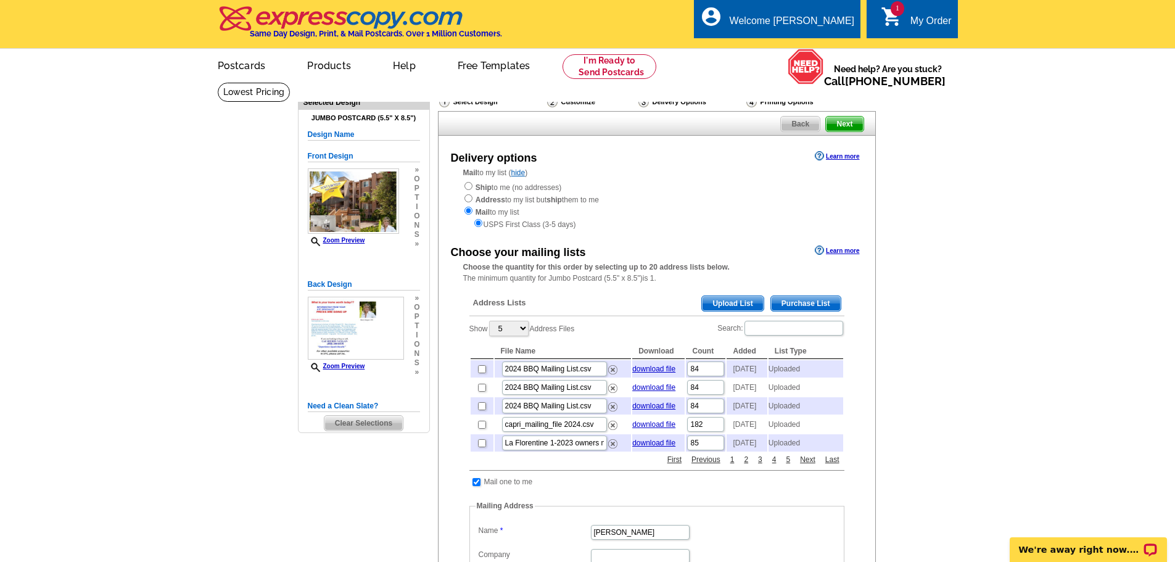
click at [730, 305] on span "Upload List" at bounding box center [732, 303] width 61 height 15
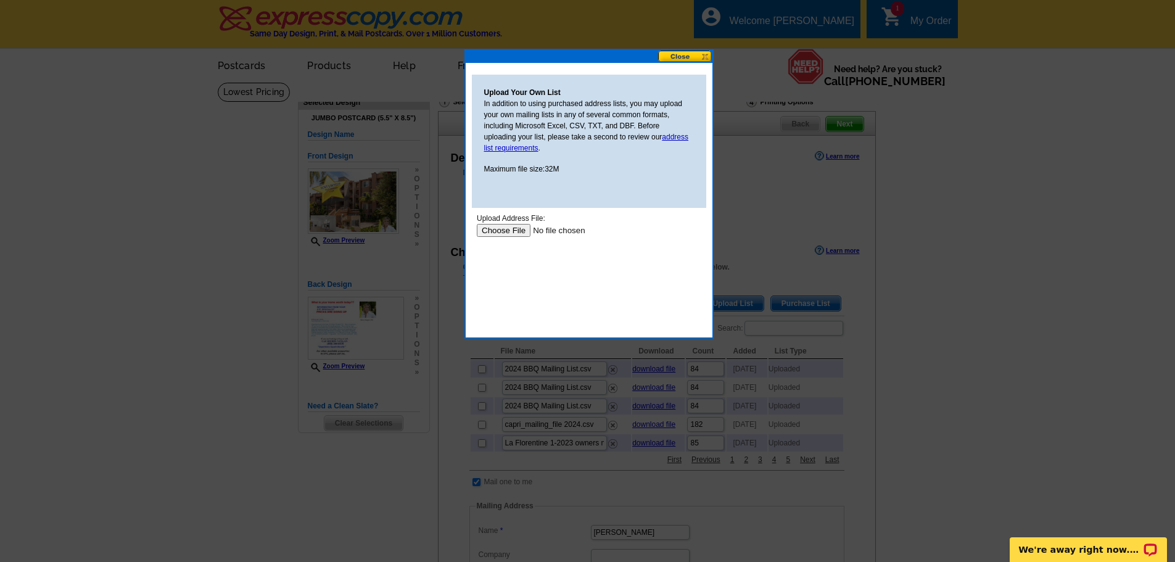
click at [495, 233] on input "file" at bounding box center [554, 230] width 156 height 13
click at [487, 233] on input "file" at bounding box center [554, 230] width 156 height 13
type input "C:\fakepath\park_place_mailing_file.xlt"
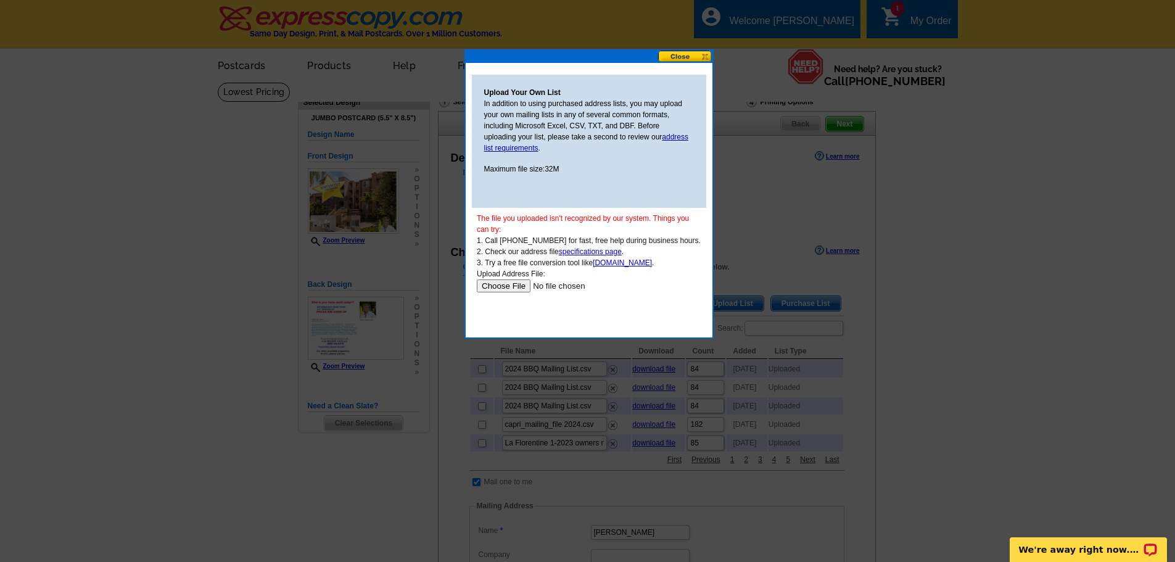
click at [675, 56] on button at bounding box center [685, 57] width 54 height 12
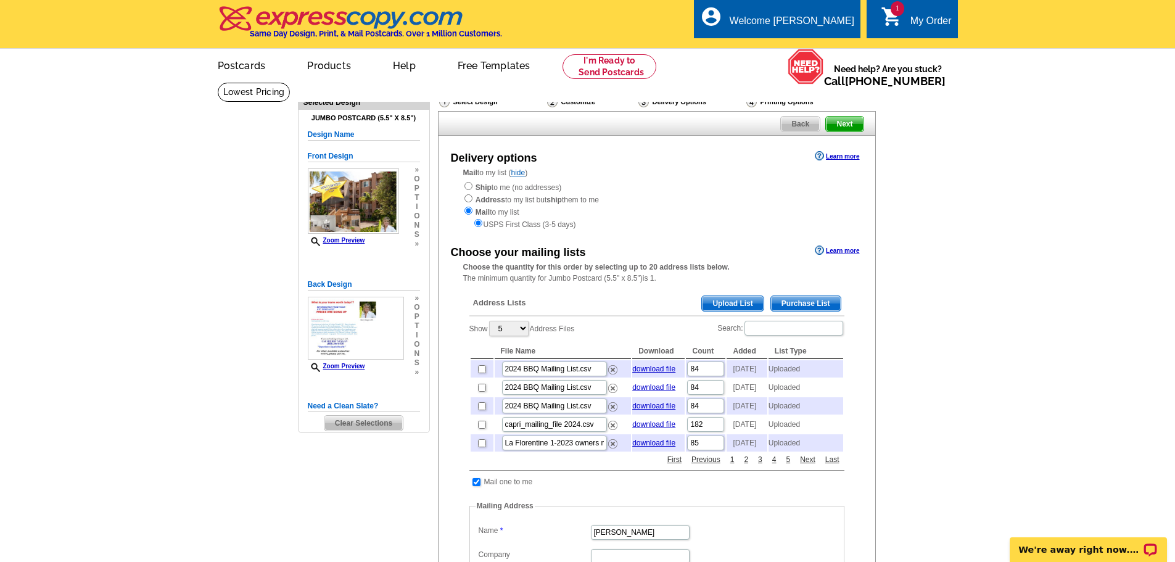
click at [725, 303] on span "Upload List" at bounding box center [732, 303] width 61 height 15
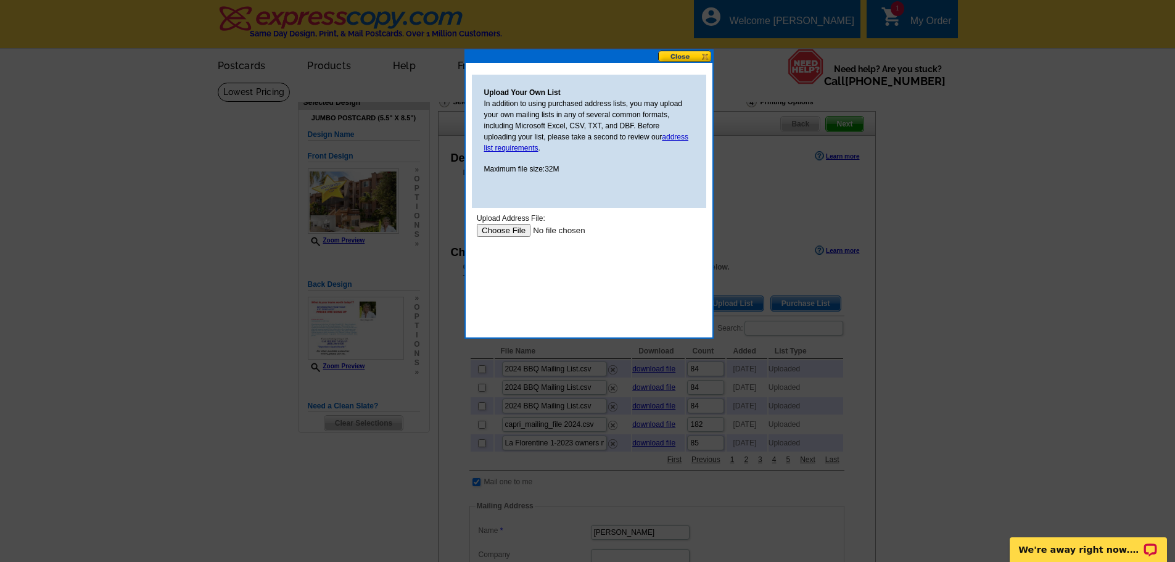
click at [498, 233] on input "file" at bounding box center [554, 230] width 156 height 13
type input "C:\fakepath\park_place_mailing_file.xlt"
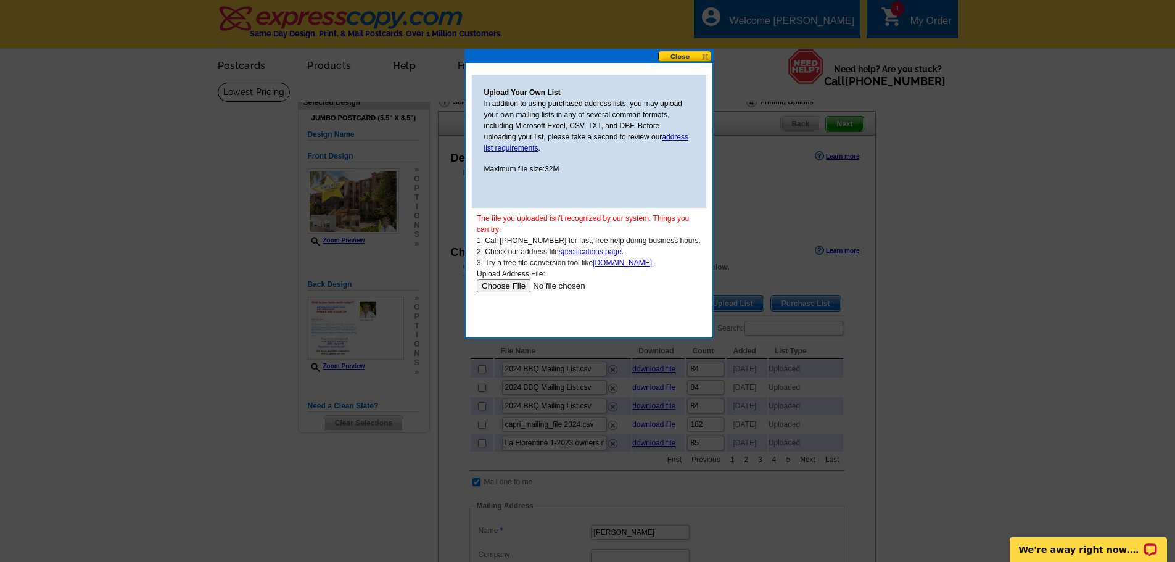
click at [675, 57] on button at bounding box center [685, 57] width 54 height 12
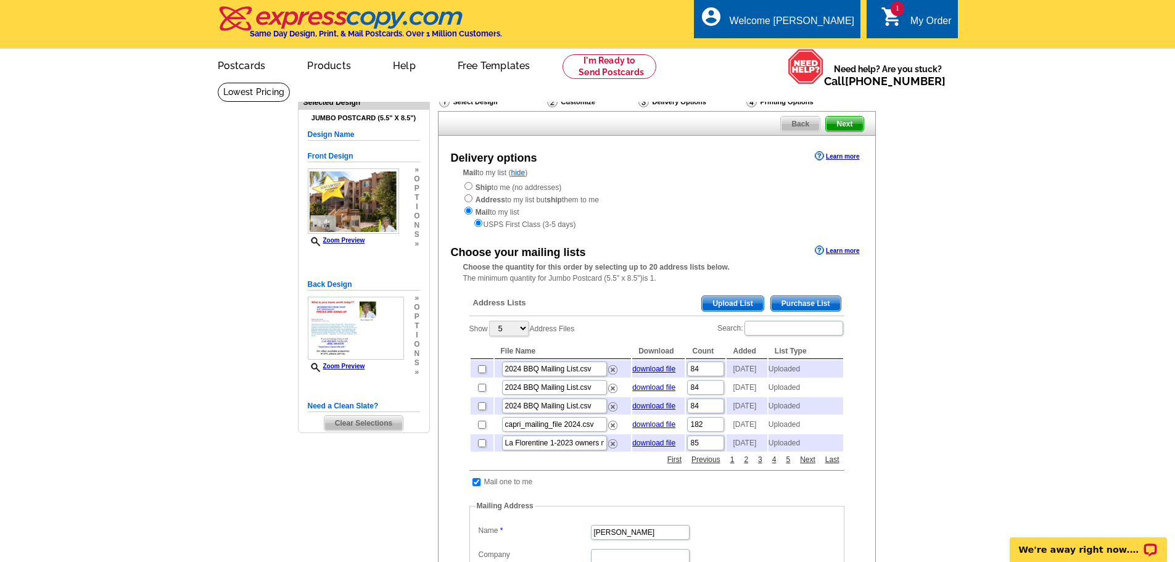
click at [730, 302] on span "Upload List" at bounding box center [732, 303] width 61 height 15
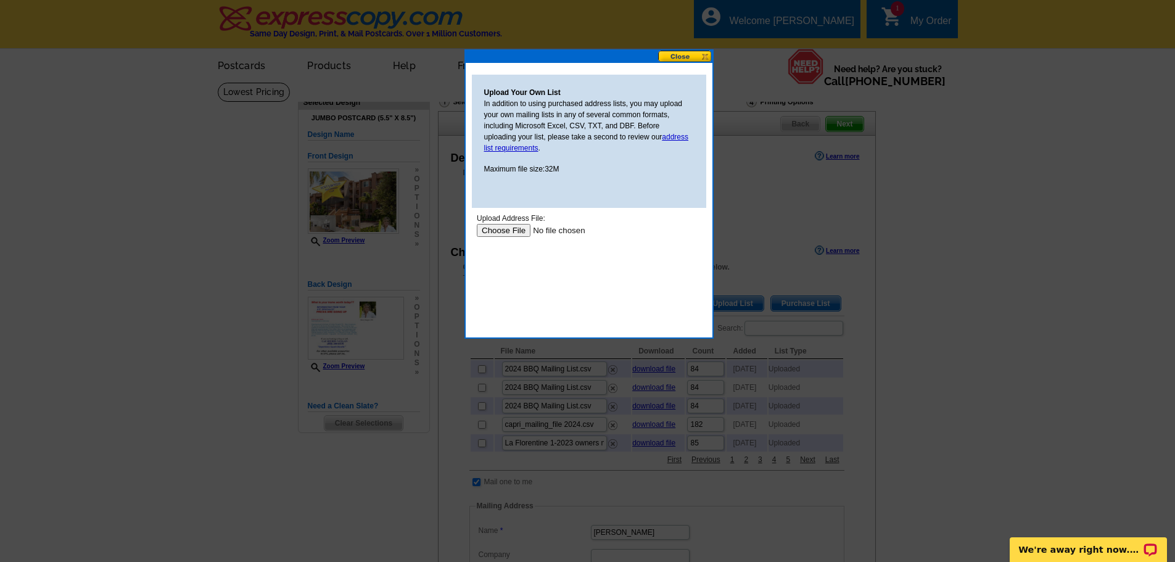
click at [504, 231] on input "file" at bounding box center [554, 230] width 156 height 13
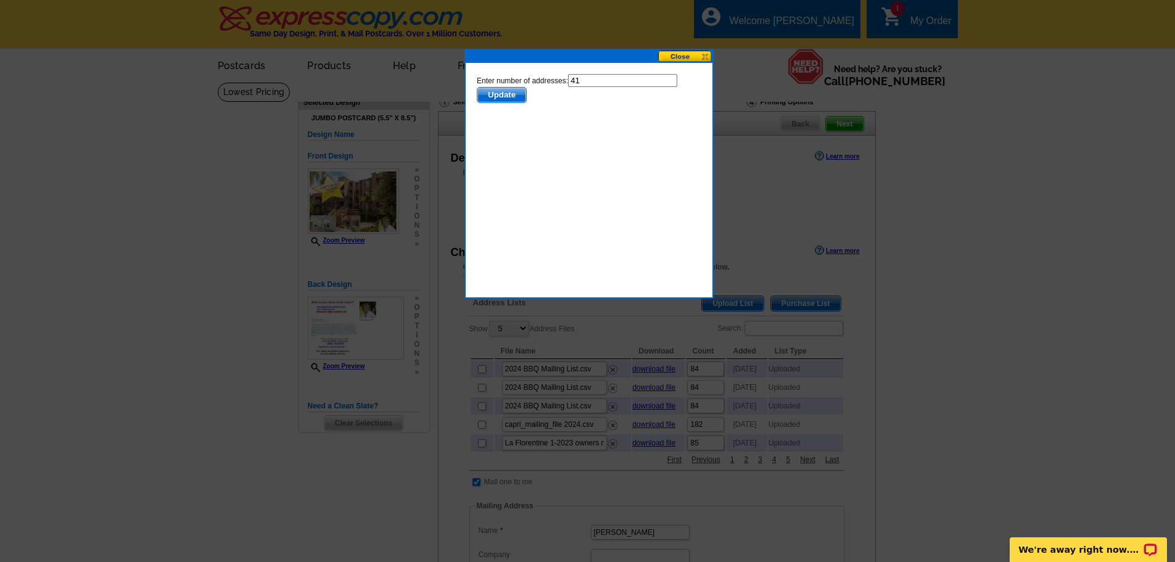
click at [585, 79] on input "41" at bounding box center [621, 80] width 109 height 13
type input "40"
click at [488, 94] on span "Update" at bounding box center [501, 95] width 49 height 15
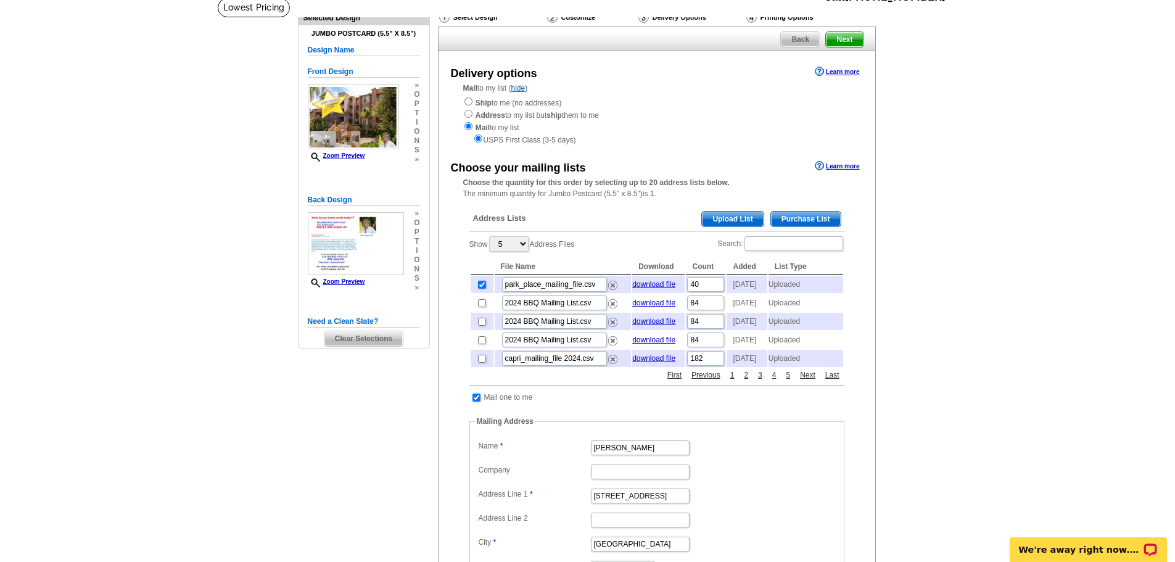
scroll to position [88, 0]
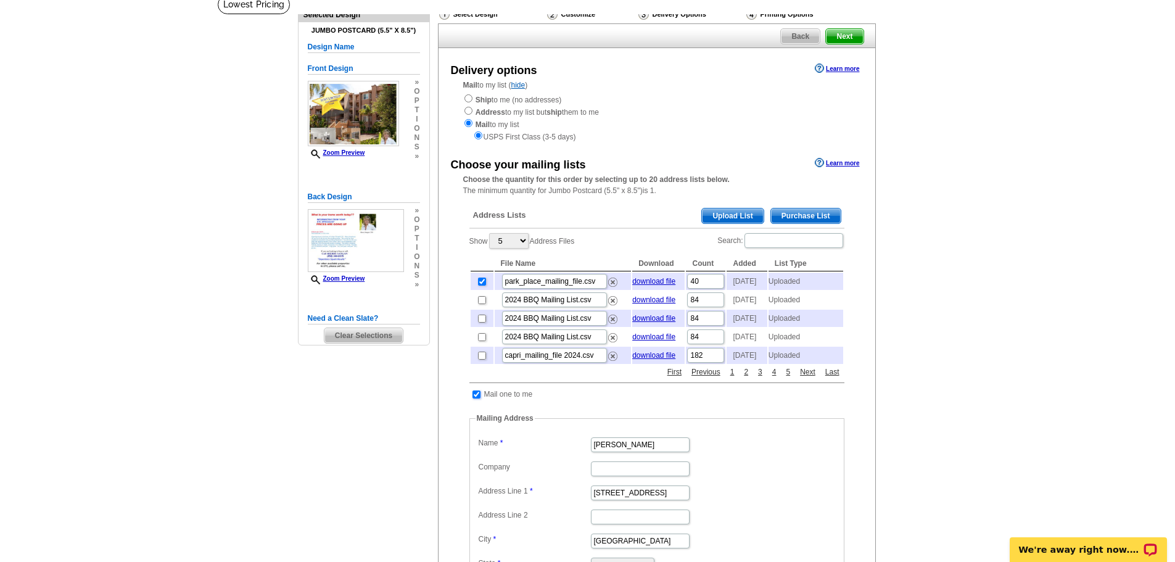
click at [477, 398] on input "checkbox" at bounding box center [476, 394] width 8 height 8
checkbox input "false"
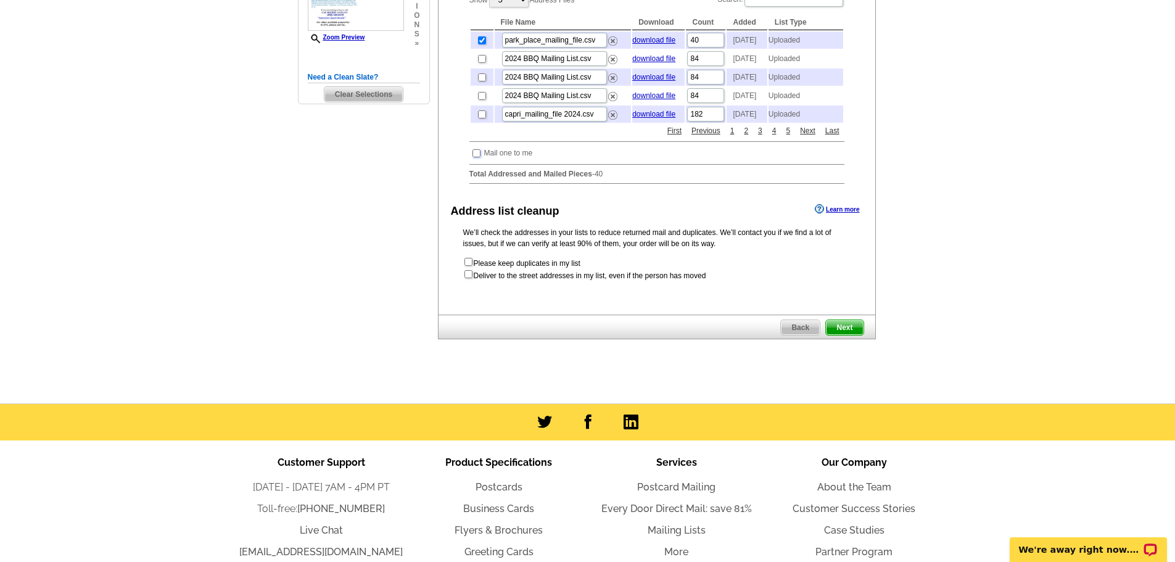
scroll to position [330, 0]
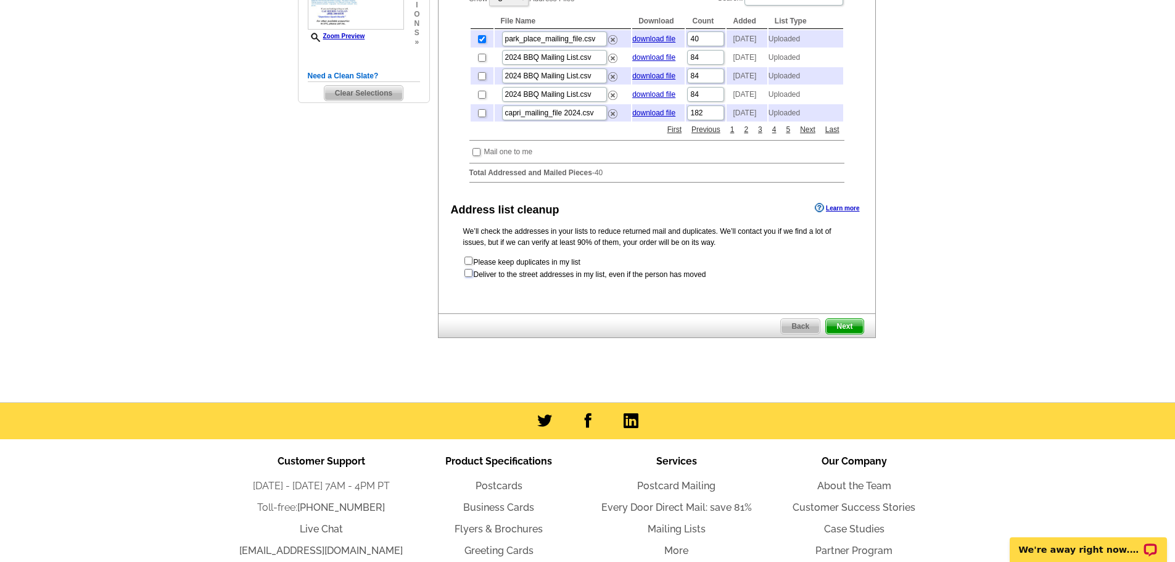
click at [468, 277] on input "checkbox" at bounding box center [468, 273] width 8 height 8
checkbox input "true"
radio input "true"
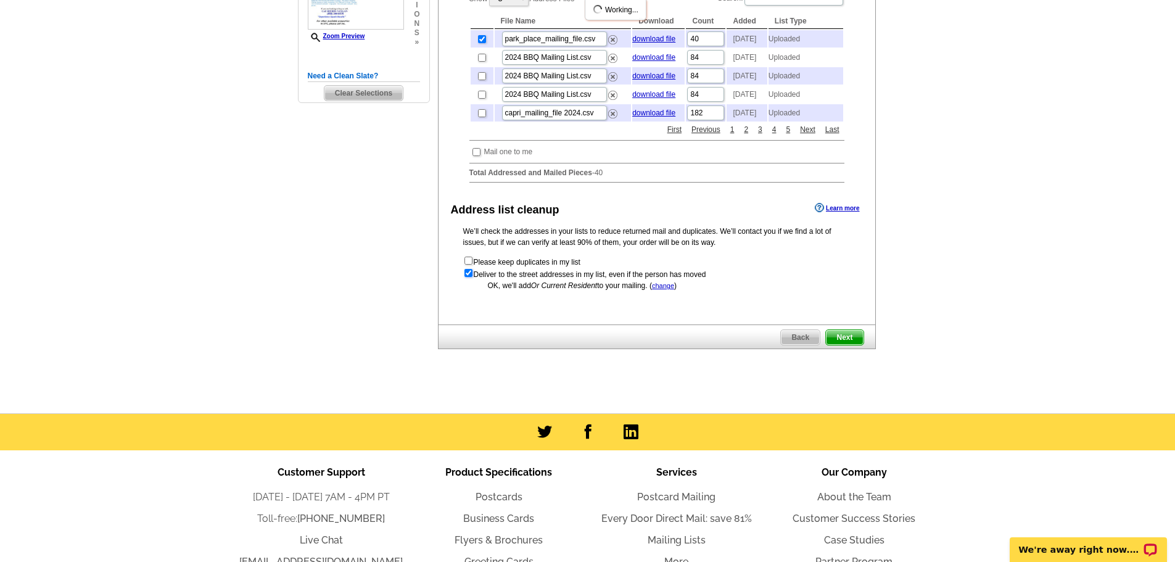
scroll to position [0, 0]
click at [843, 345] on span "Next" at bounding box center [844, 337] width 37 height 15
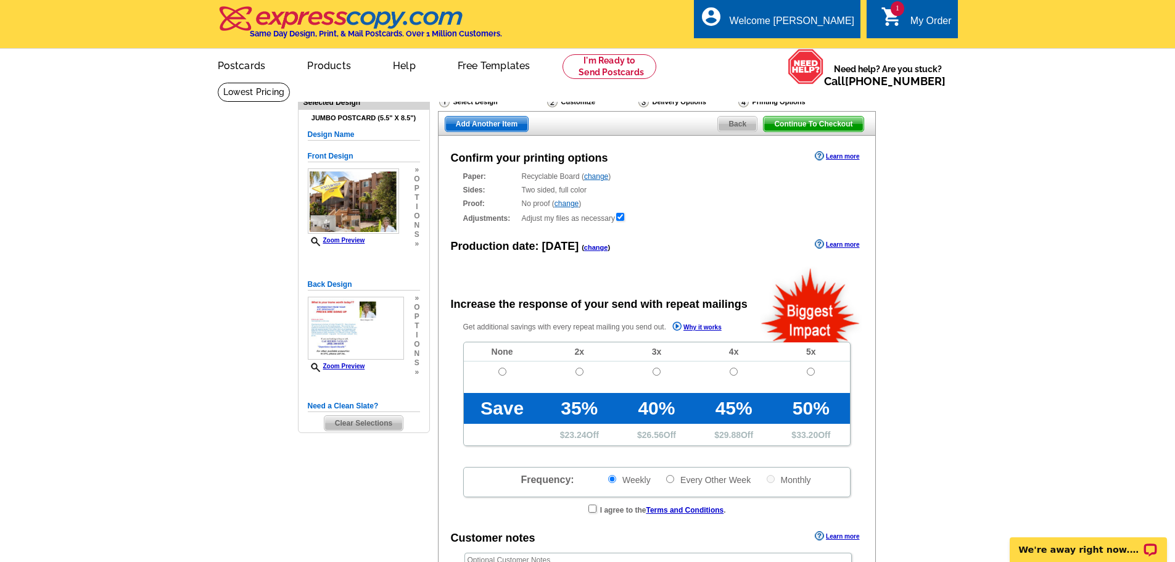
radio input "false"
click at [500, 373] on input "radio" at bounding box center [502, 372] width 8 height 8
radio input "true"
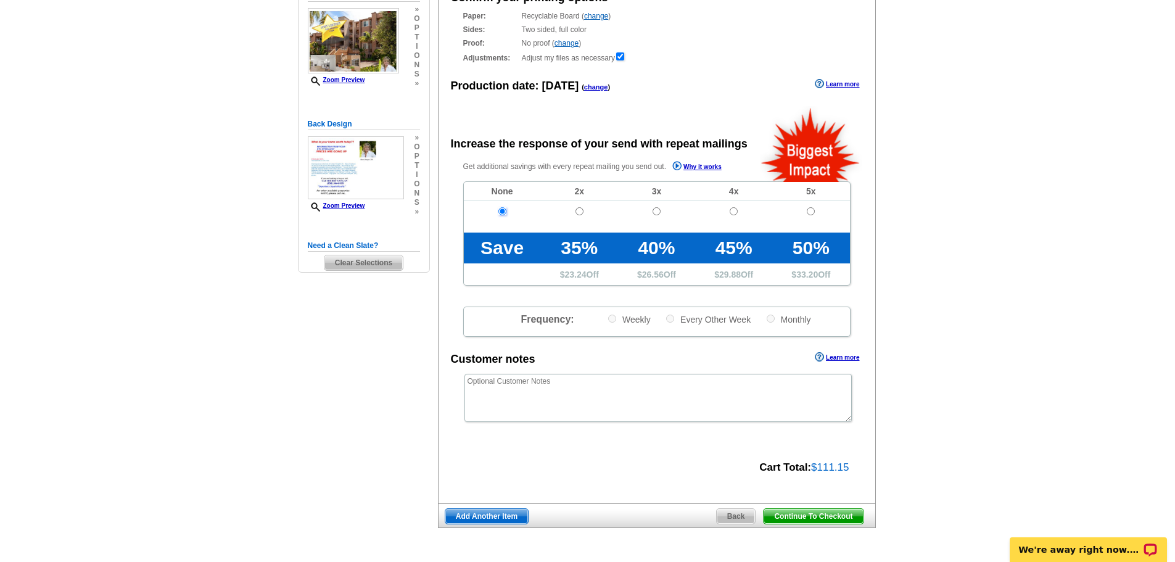
scroll to position [163, 0]
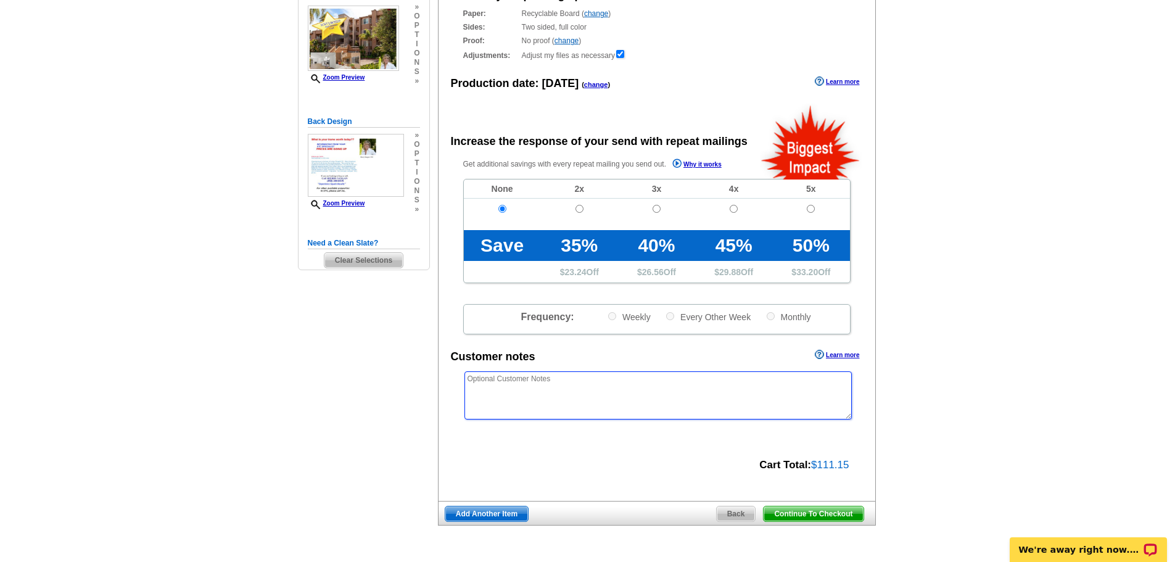
click at [471, 381] on textarea at bounding box center [657, 395] width 387 height 48
type textarea "If customer service thinks there is a better format to show, please call me"
click at [788, 516] on span "Continue To Checkout" at bounding box center [813, 513] width 99 height 15
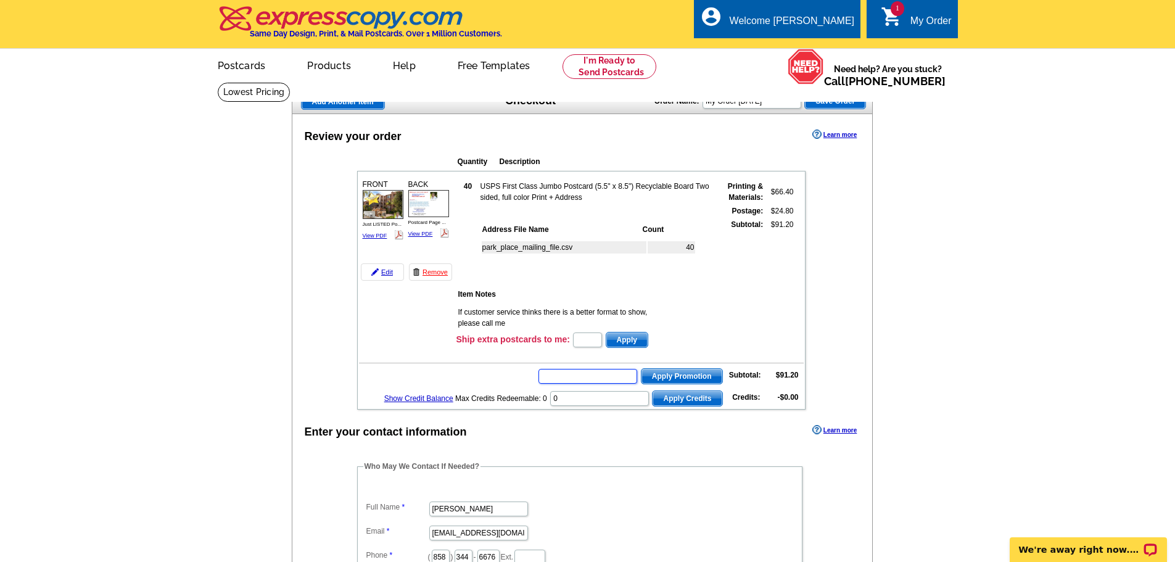
click at [561, 374] on input "text" at bounding box center [587, 376] width 99 height 15
type input "GROW0825"
click at [680, 374] on span "Apply Promotion" at bounding box center [681, 376] width 81 height 15
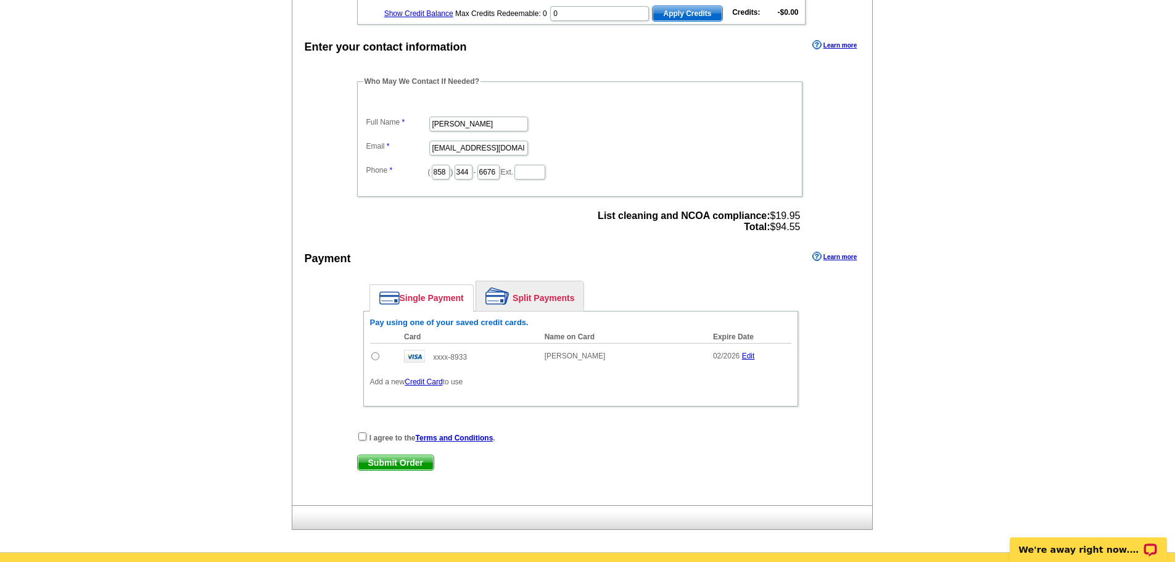
scroll to position [415, 0]
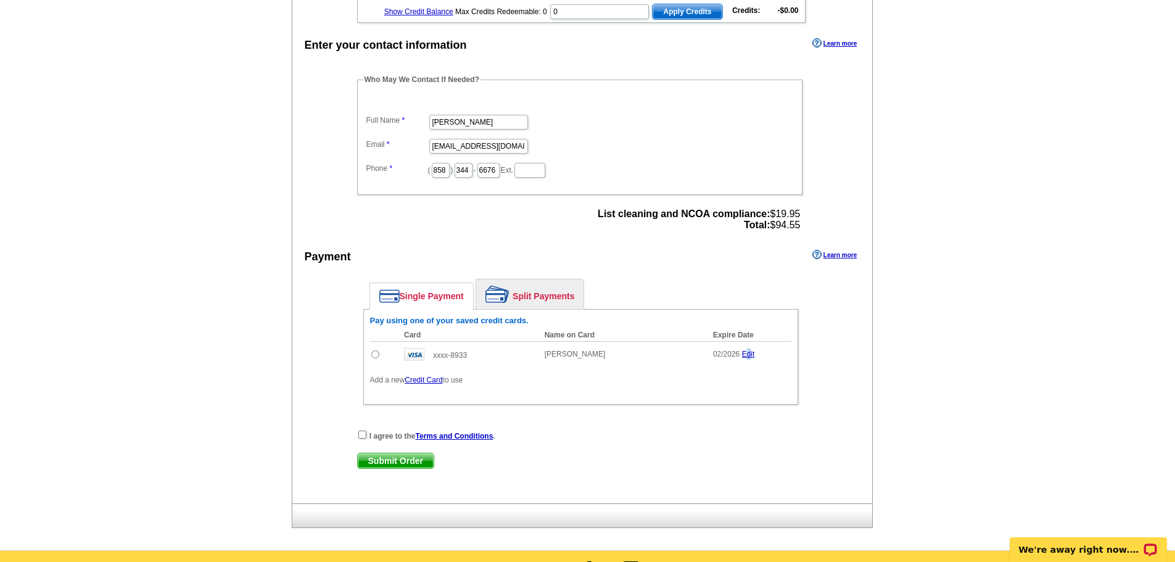
click at [748, 356] on link "Edit" at bounding box center [748, 354] width 13 height 9
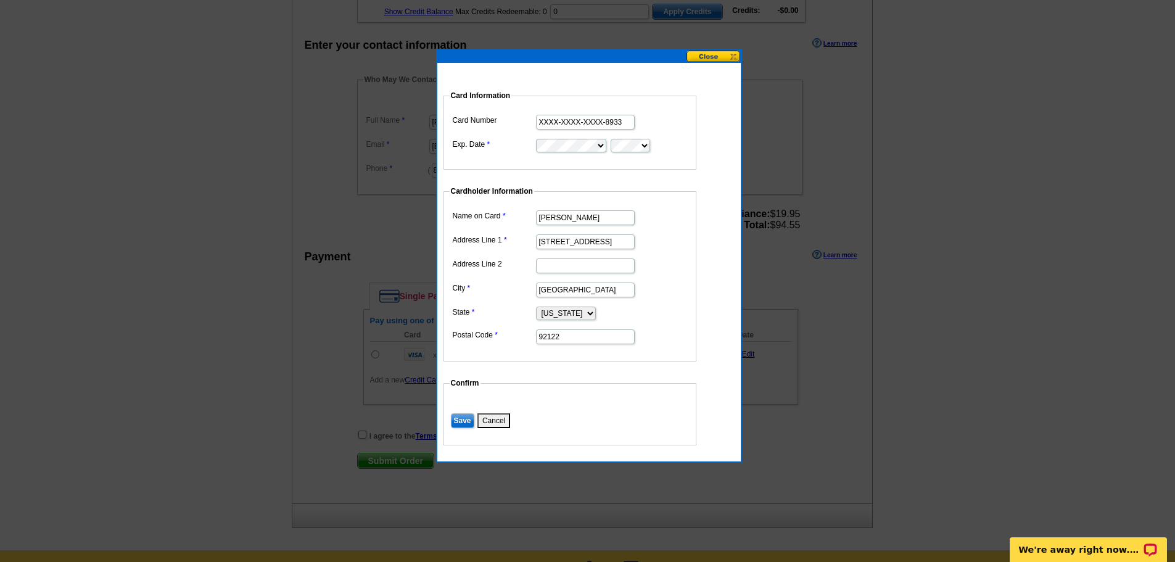
drag, startPoint x: 625, startPoint y: 120, endPoint x: 527, endPoint y: 120, distance: 98.7
click at [527, 120] on dl "Card Number XXXX-XXXX-XXXX-8933 Exp. Date" at bounding box center [570, 133] width 241 height 42
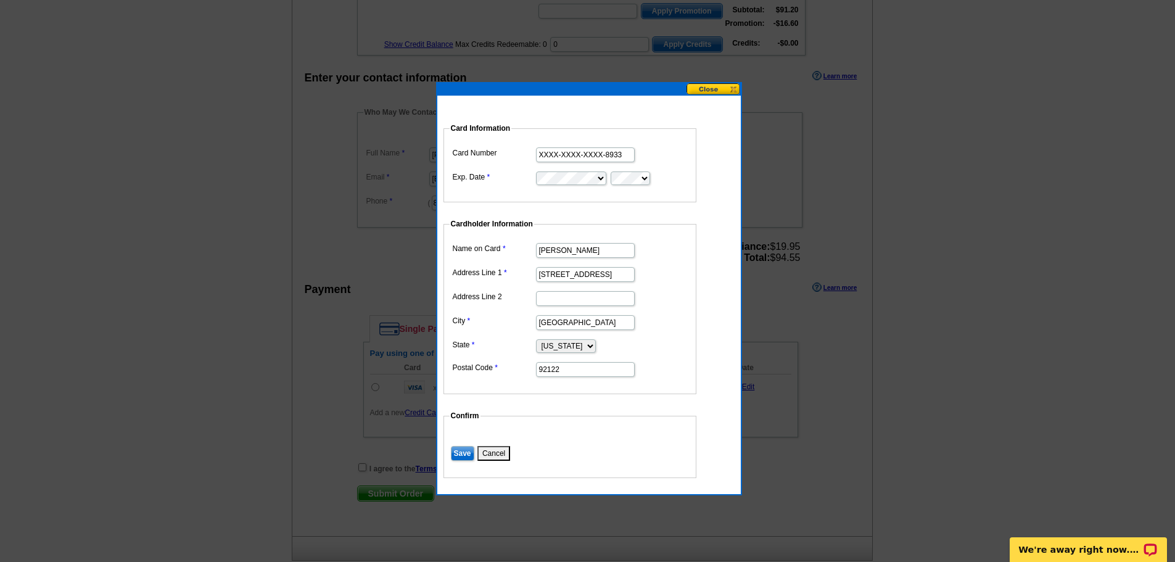
scroll to position [353, 0]
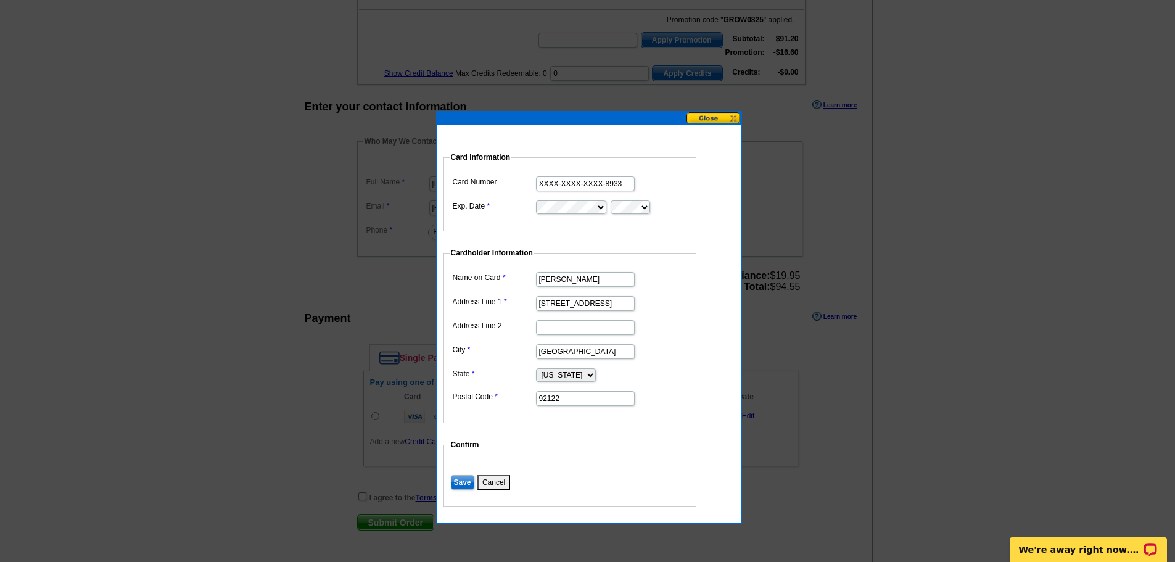
click at [628, 186] on input "XXXX-XXXX-XXXX-8933" at bounding box center [585, 183] width 99 height 15
click at [625, 185] on input "XXXX-XXXX-XXXX-8933" at bounding box center [585, 183] width 99 height 15
click at [540, 182] on input "XXXX-XXXX-XXXX-8933" at bounding box center [585, 183] width 99 height 15
click at [541, 182] on input "XXXX-XXXX-XXXX-8933" at bounding box center [585, 183] width 99 height 15
click at [541, 183] on input "XXXX-XXXX-XXXX-8933" at bounding box center [585, 183] width 99 height 15
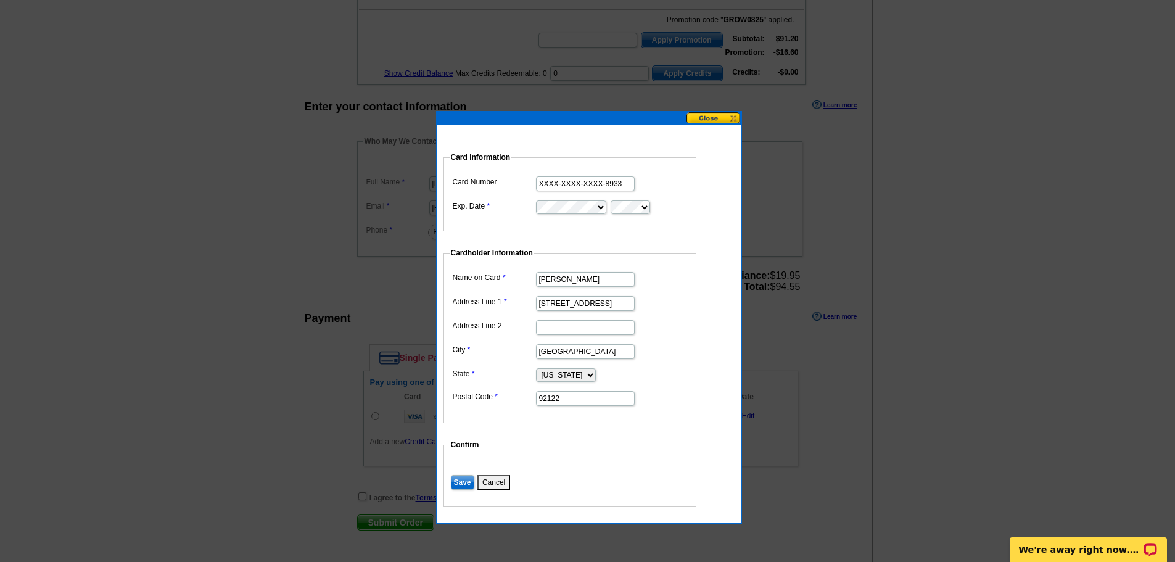
click at [541, 183] on input "XXXX-XXXX-XXXX-8933" at bounding box center [585, 183] width 99 height 15
click at [714, 122] on button at bounding box center [713, 118] width 54 height 12
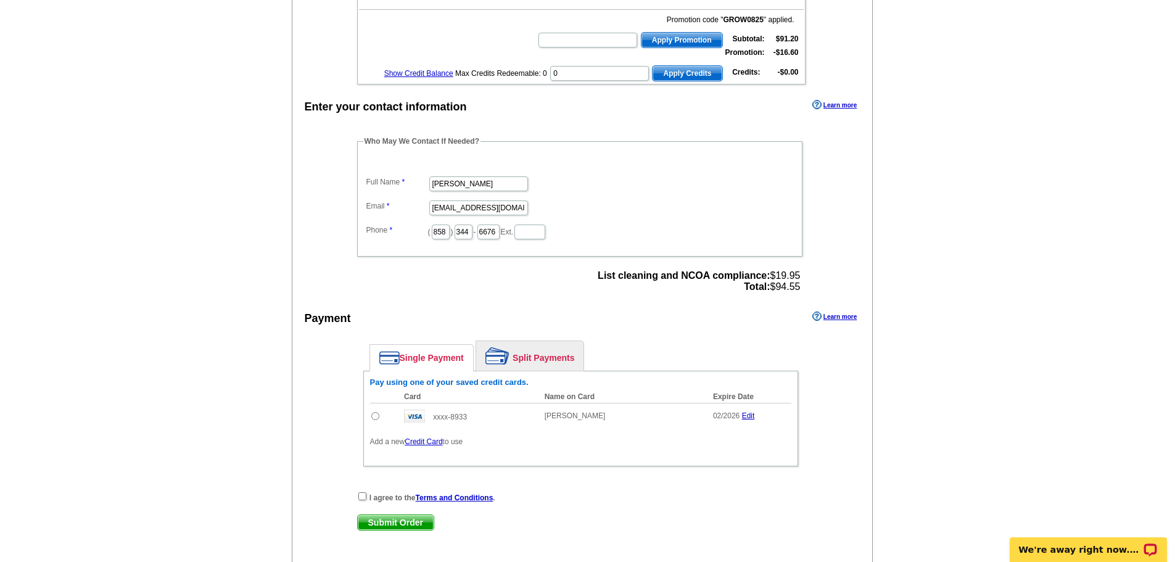
click at [423, 443] on link "Credit Card" at bounding box center [424, 441] width 38 height 9
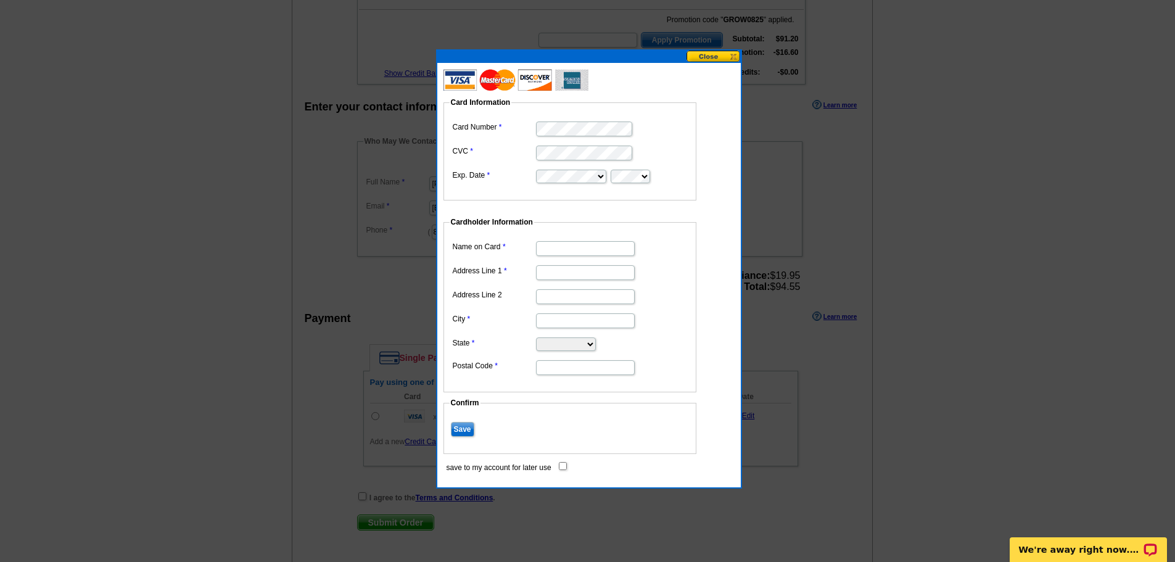
click at [547, 252] on input "Name on Card" at bounding box center [585, 248] width 99 height 15
type input "Sherry Sangan"
type input "5135-D Renaissance Ave"
click at [558, 297] on input "Address Line 2" at bounding box center [585, 296] width 99 height 15
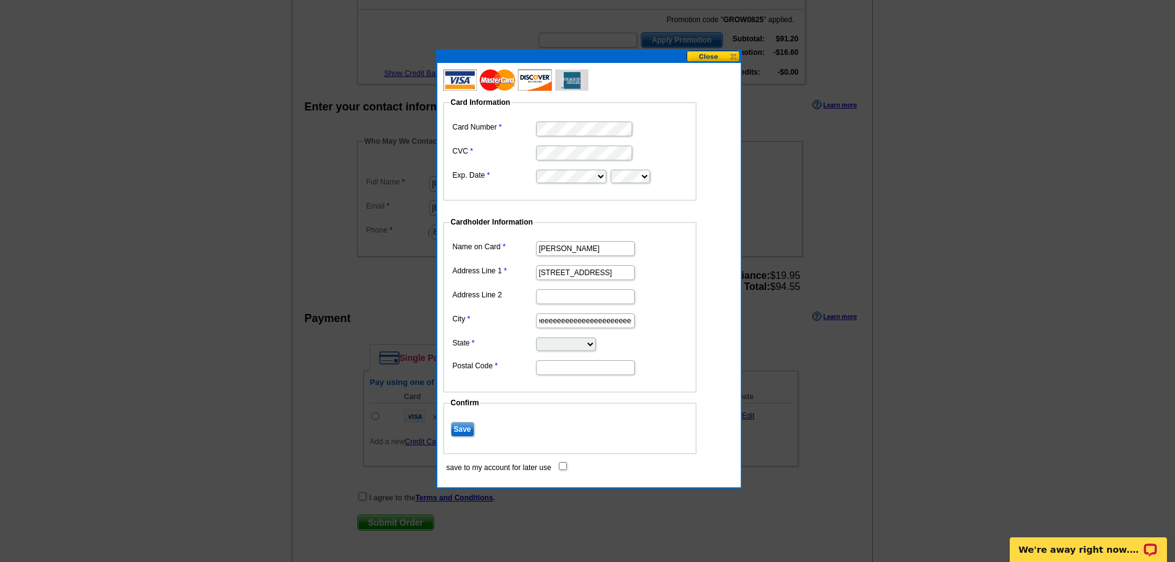
scroll to position [0, 159]
drag, startPoint x: 564, startPoint y: 321, endPoint x: 660, endPoint y: 324, distance: 95.7
click at [660, 324] on dd "San Dieeeeeeeeeeeeeeeeeeeeeeeeeeeeeeeeeeeeeeeeeeeeeeeeeeeeeee" at bounding box center [570, 319] width 241 height 19
type input "San Diego"
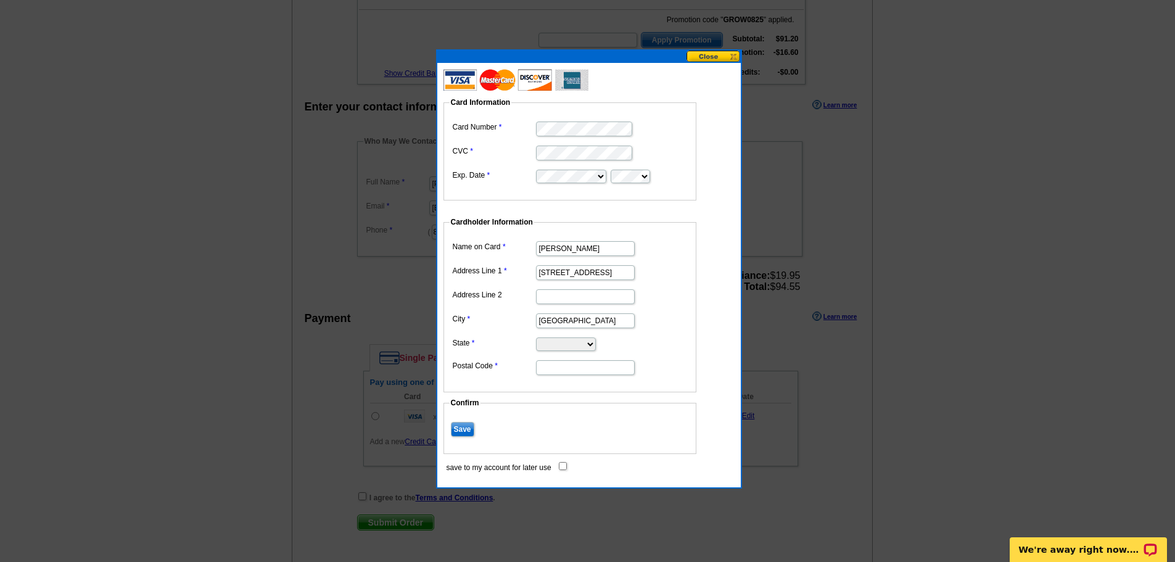
click at [575, 341] on select "Alabama Alaska Arizona Arkansas California Colorado Connecticut District of Col…" at bounding box center [566, 344] width 60 height 14
select select "CA"
click at [536, 337] on select "Alabama Alaska Arizona Arkansas California Colorado Connecticut District of Col…" at bounding box center [566, 344] width 60 height 14
click at [550, 369] on input "Postal Code" at bounding box center [585, 367] width 99 height 15
type input "92122"
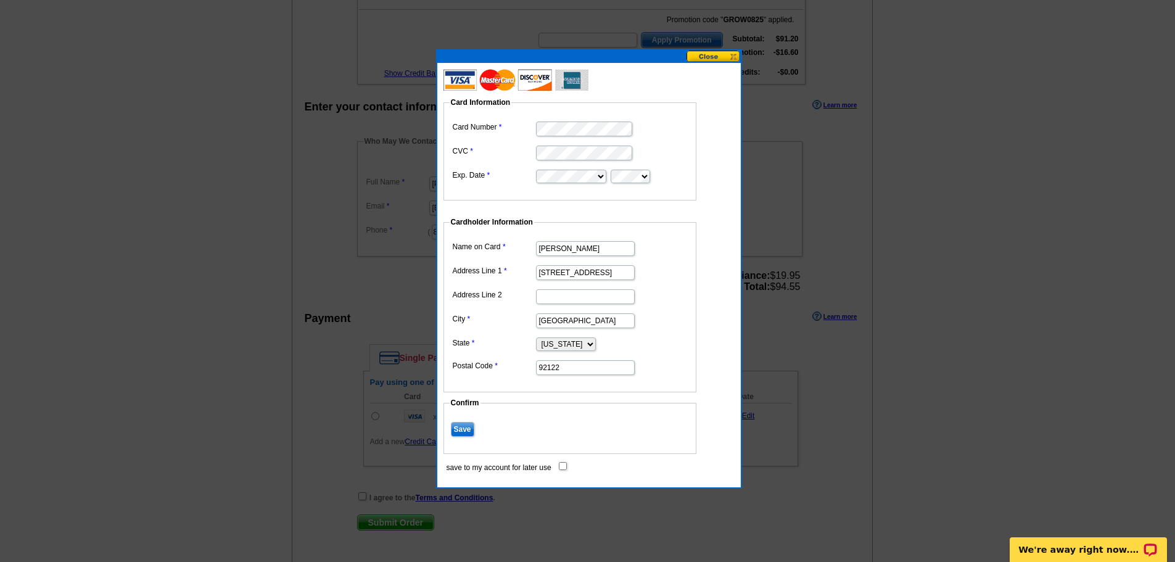
click at [462, 430] on input "Save" at bounding box center [462, 429] width 23 height 15
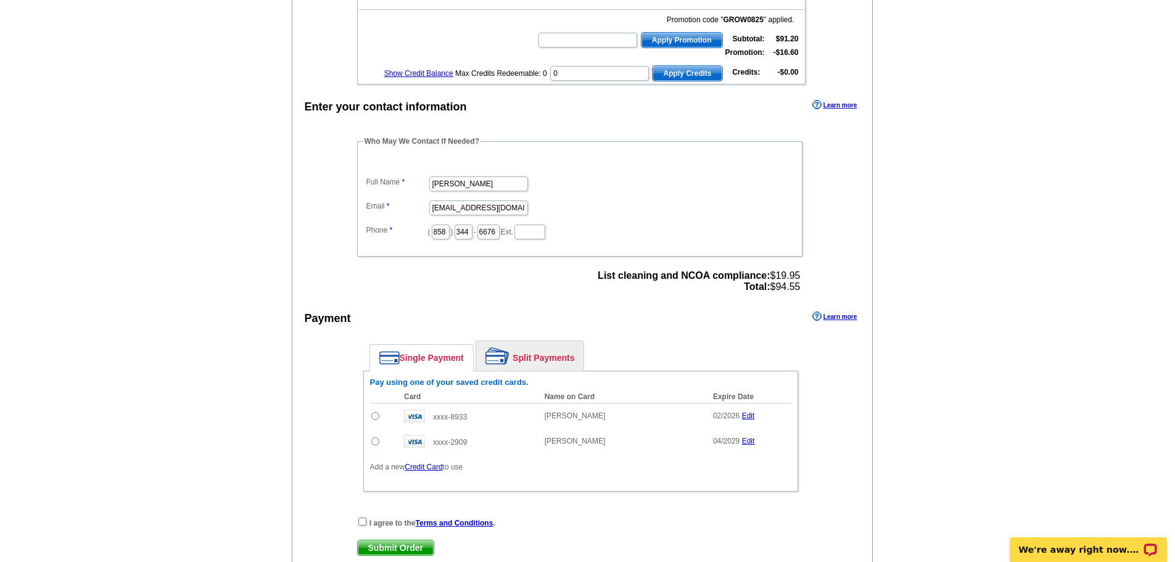
click at [373, 442] on input "radio" at bounding box center [375, 441] width 8 height 8
radio input "true"
click at [361, 523] on input "checkbox" at bounding box center [362, 521] width 8 height 8
checkbox input "true"
click at [395, 550] on span "Submit Order" at bounding box center [396, 547] width 76 height 15
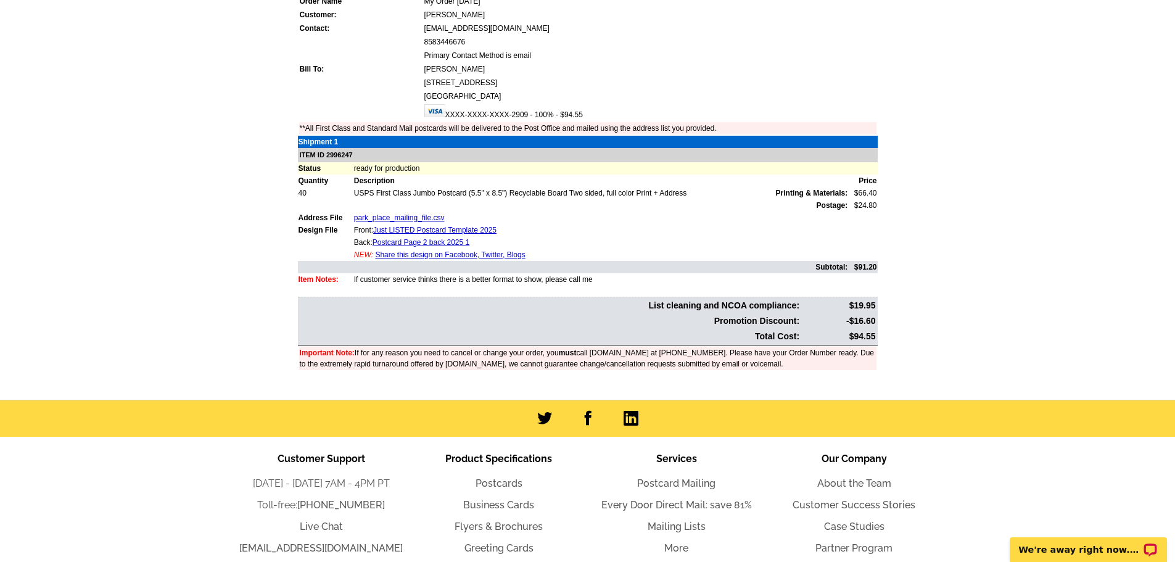
scroll to position [157, 0]
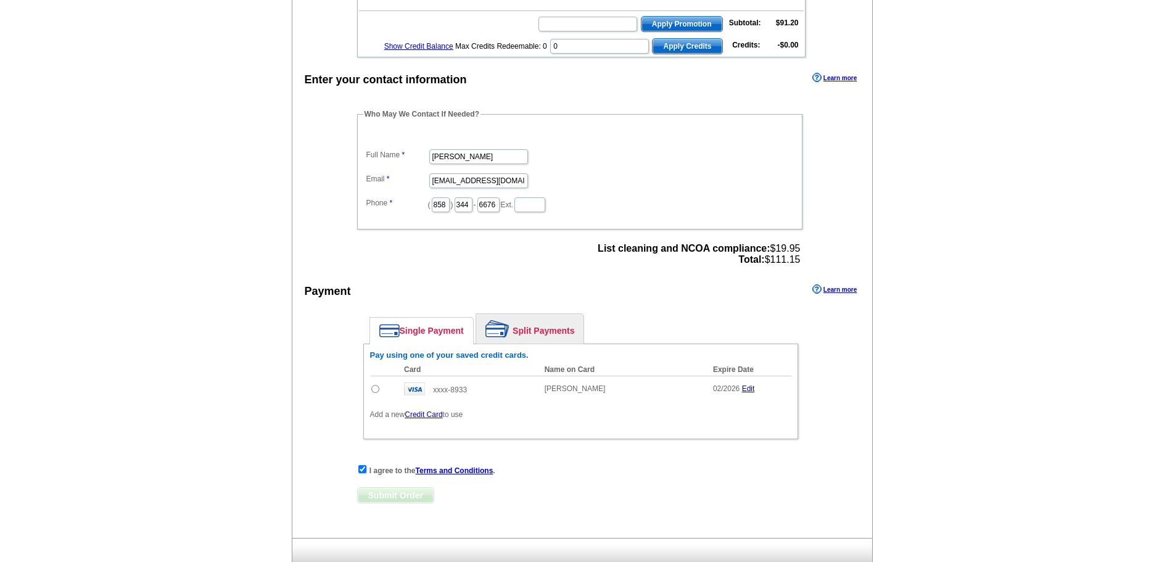
scroll to position [353, 0]
